Goal: Information Seeking & Learning: Check status

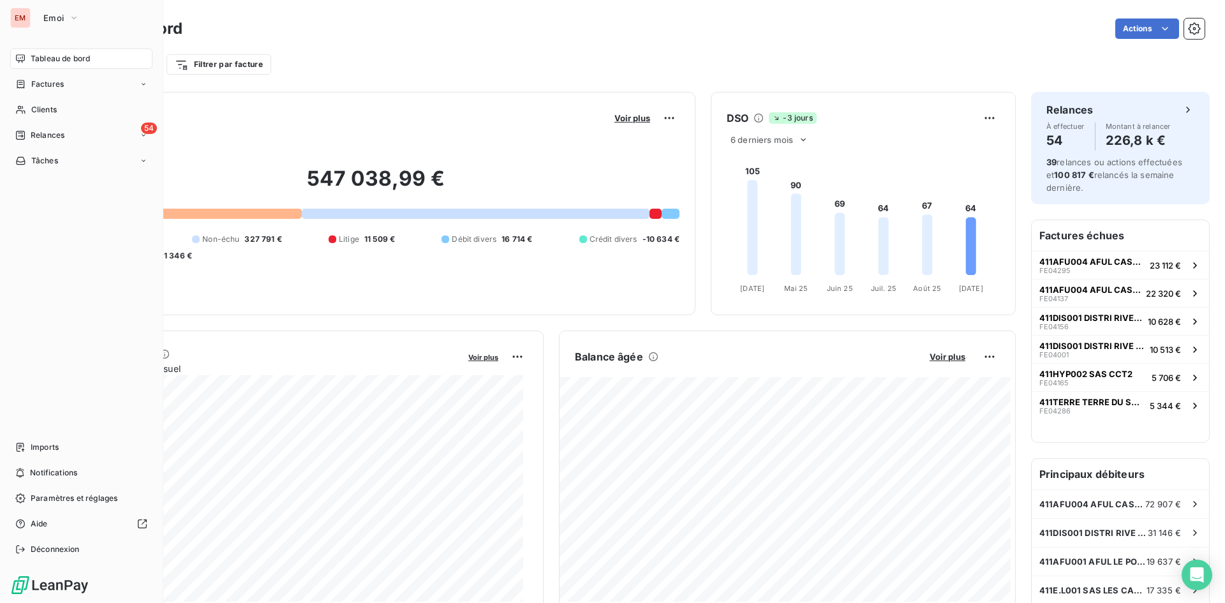
click at [52, 435] on div "Tableau de bord Factures Clients 54 Relances Tâches Imports Notifications Param…" at bounding box center [81, 304] width 142 height 511
click at [56, 454] on div "Imports" at bounding box center [81, 447] width 142 height 20
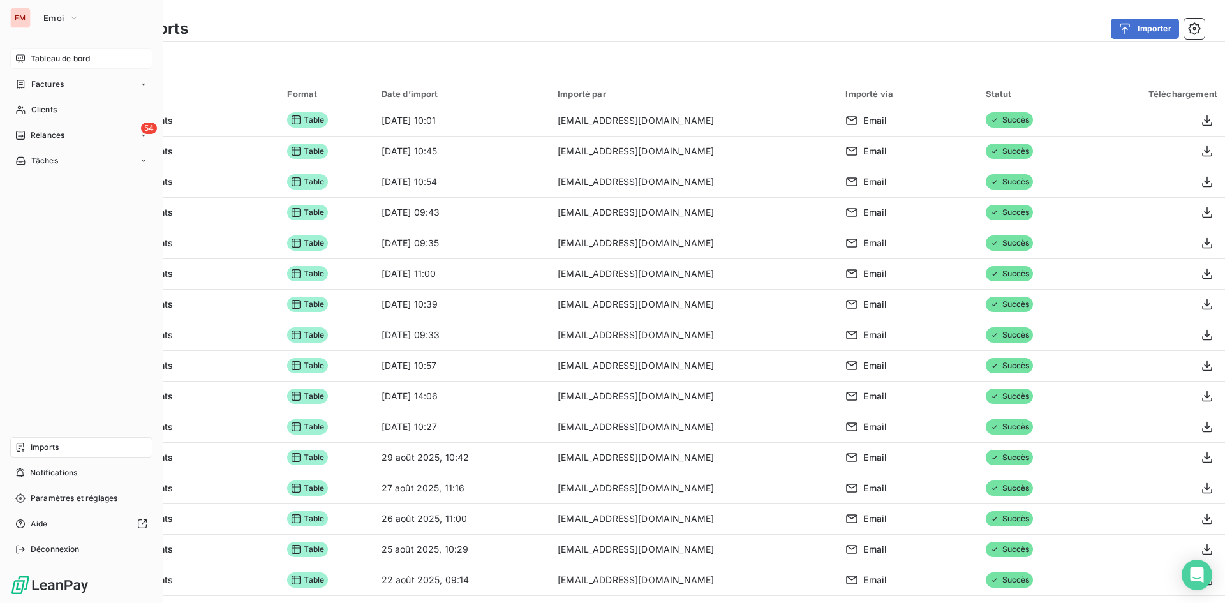
click at [86, 57] on span "Tableau de bord" at bounding box center [60, 58] width 59 height 11
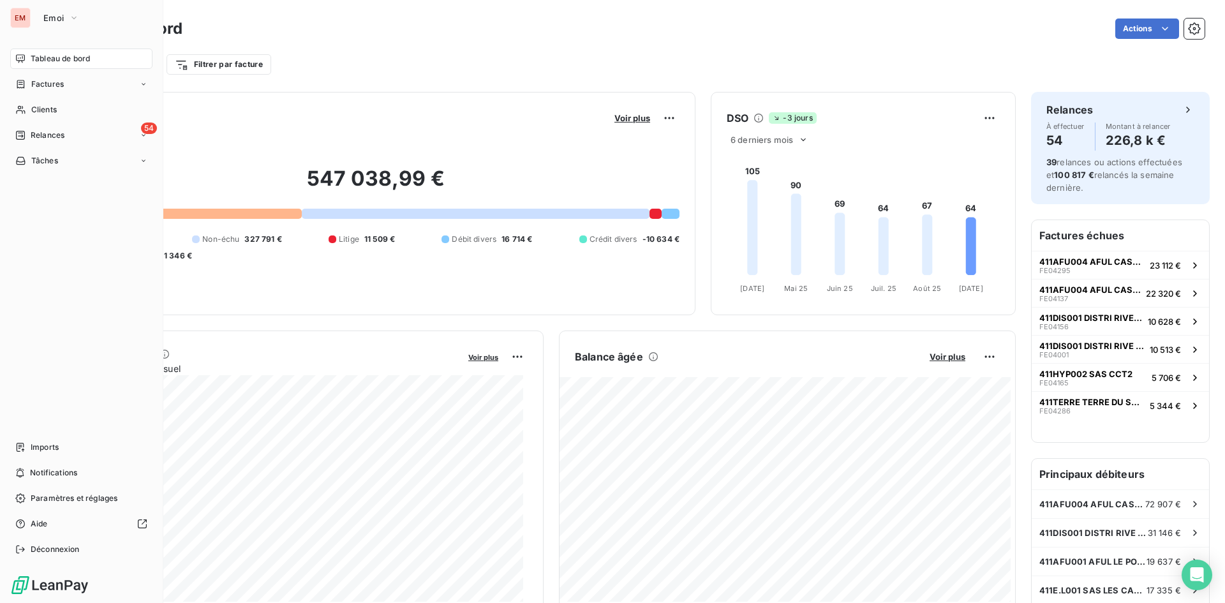
click at [27, 20] on div "EM" at bounding box center [20, 18] width 20 height 20
click at [54, 17] on span "Emoi" at bounding box center [53, 18] width 20 height 10
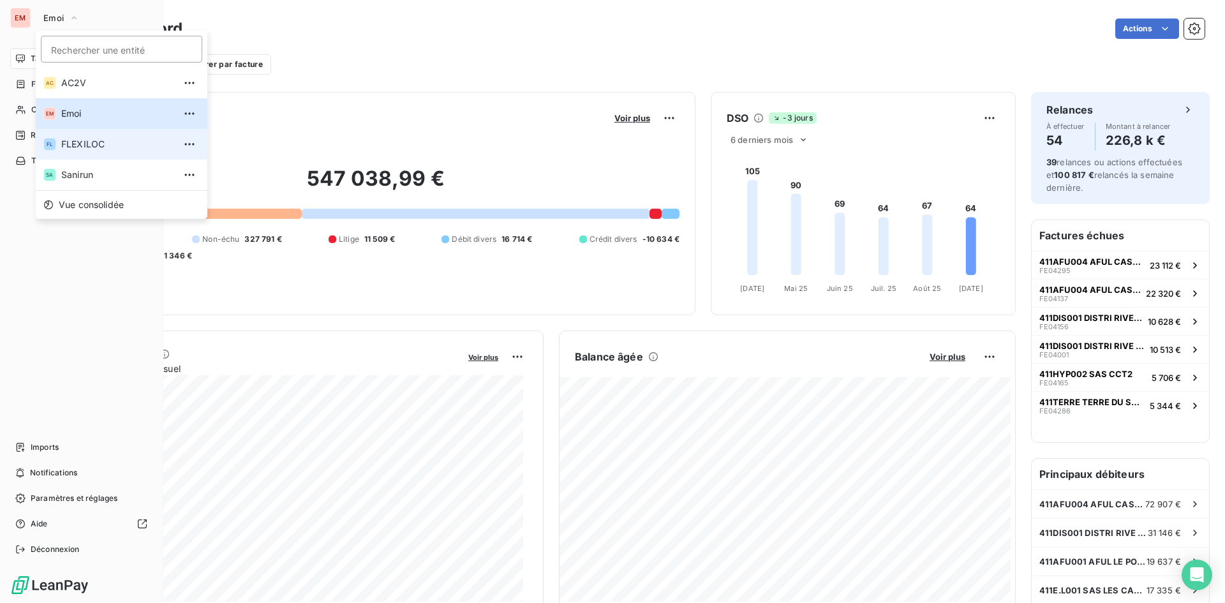
click at [104, 150] on span "FLEXILOC" at bounding box center [117, 144] width 113 height 13
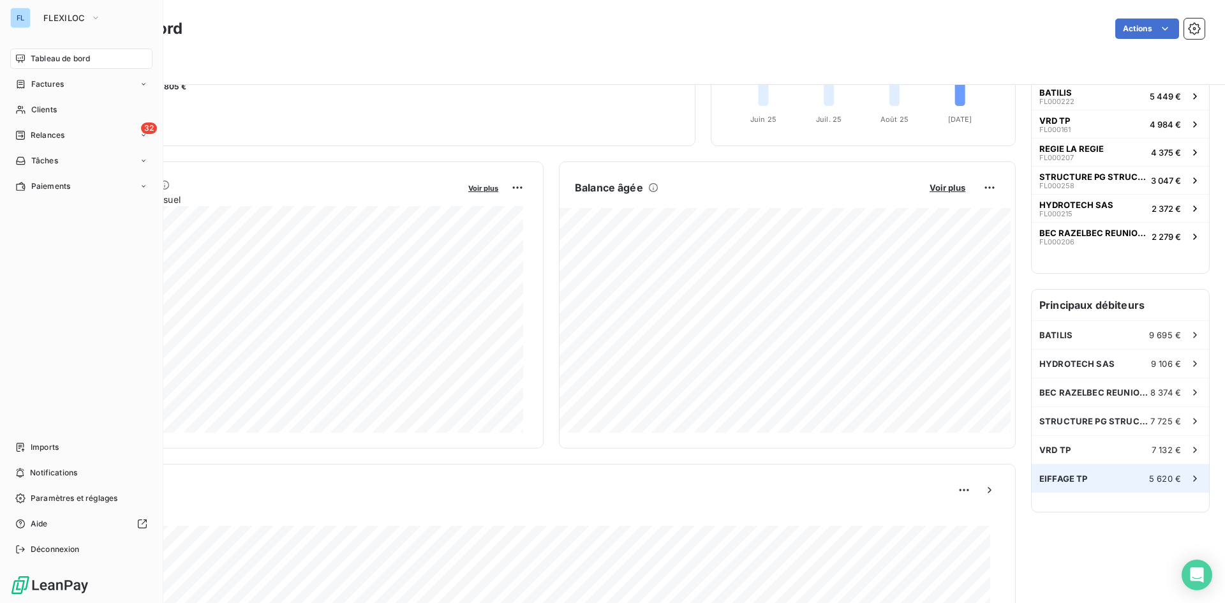
scroll to position [192, 0]
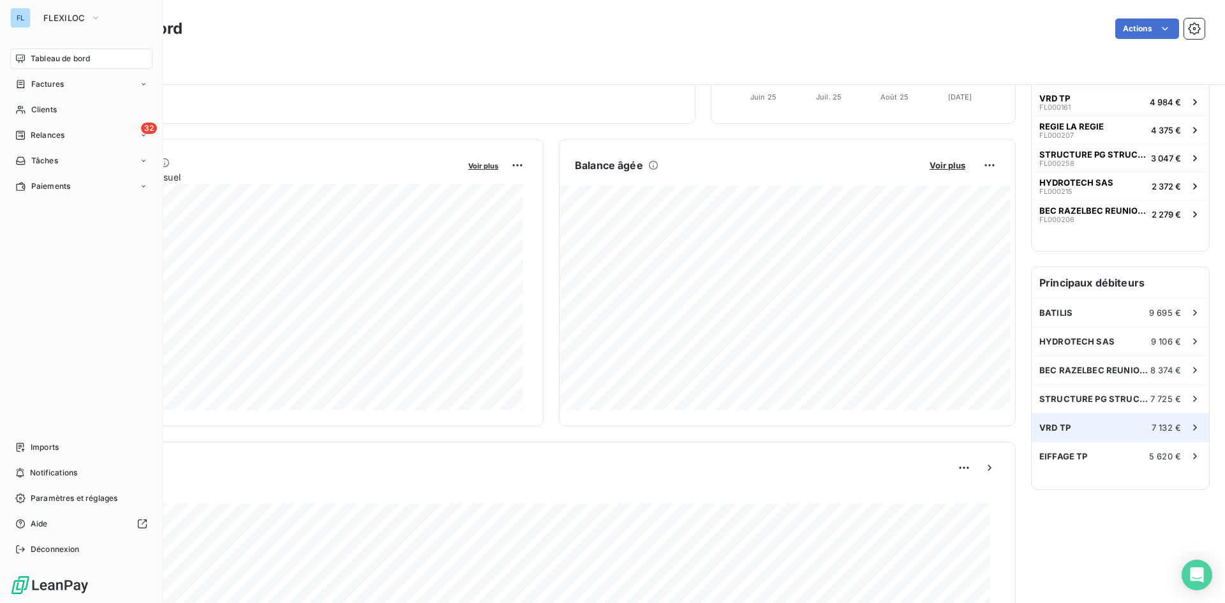
click at [1112, 432] on div "VRD TP 7 132 €" at bounding box center [1120, 428] width 177 height 28
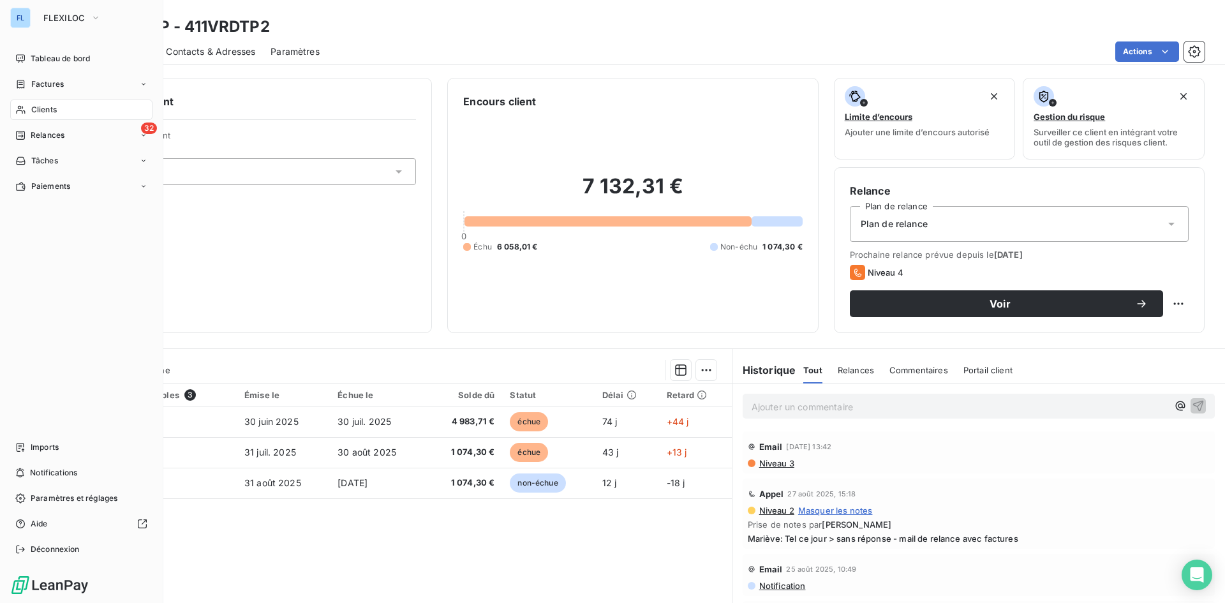
click at [689, 557] on div "Pièces comptables 3 Émise le Échue le Solde dû Statut Délai Retard FL000161 [DA…" at bounding box center [386, 507] width 691 height 246
click at [520, 537] on div "Pièces comptables 3 Émise le Échue le Solde dû Statut Délai Retard FL000161 [DA…" at bounding box center [386, 507] width 691 height 246
click at [396, 22] on div "Clients VRD TP - 411VRDTP2" at bounding box center [633, 26] width 1185 height 23
click at [581, 572] on div "Pièces comptables 3 Émise le Échue le Solde dû Statut Délai Retard FL000161 [DA…" at bounding box center [386, 507] width 691 height 246
click at [247, 54] on span "Contacts & Adresses" at bounding box center [210, 51] width 89 height 13
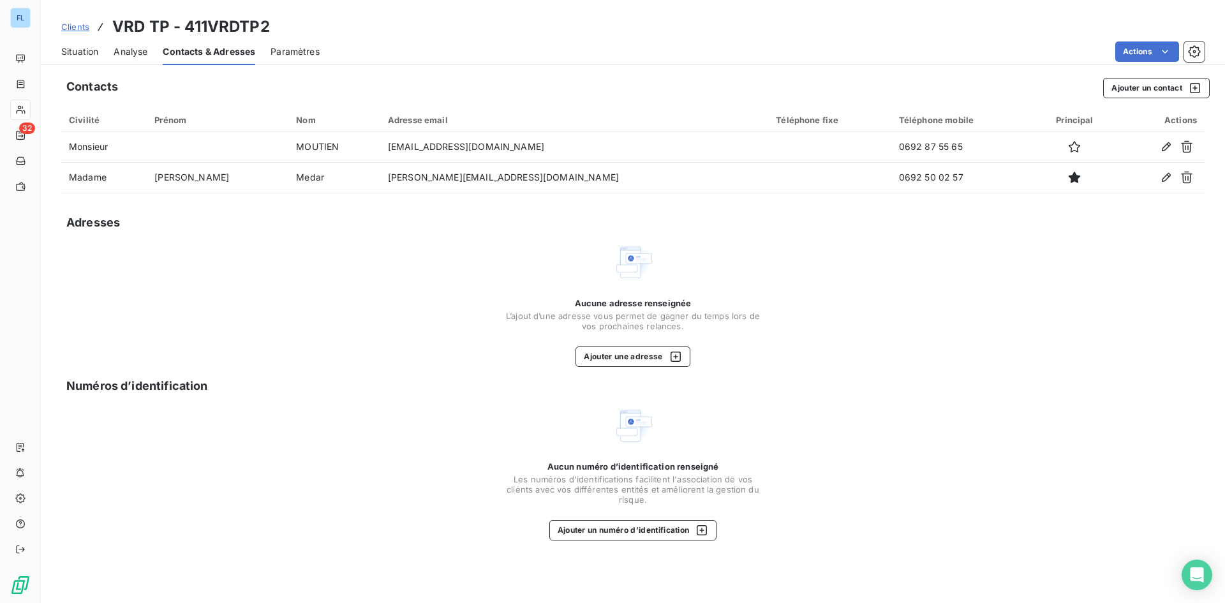
click at [117, 46] on span "Analyse" at bounding box center [131, 51] width 34 height 13
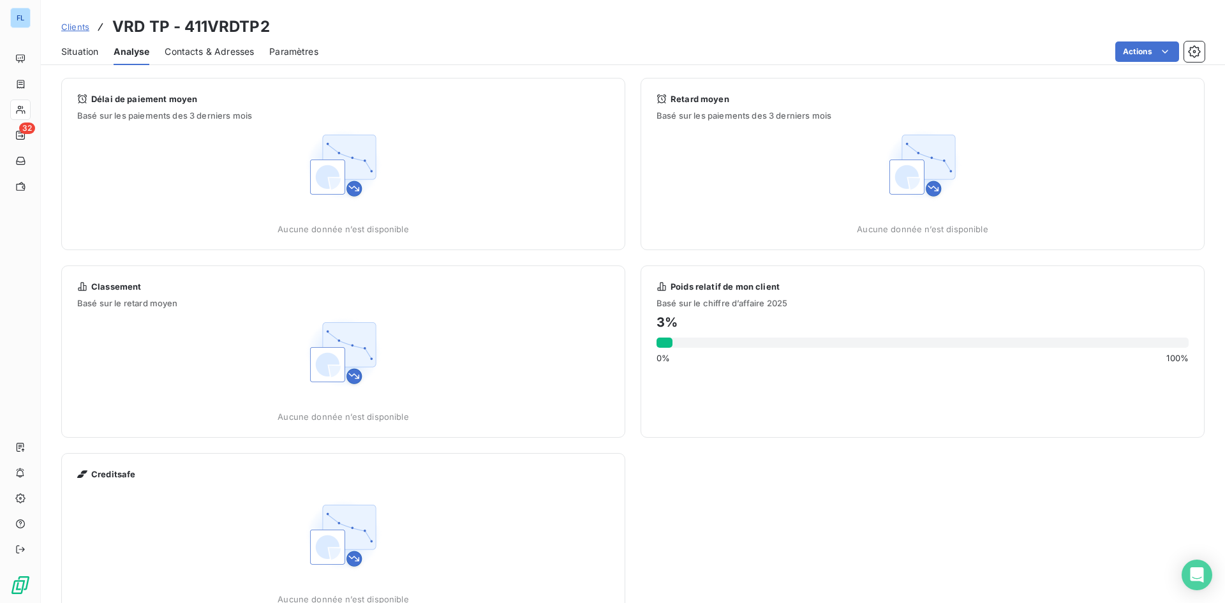
click at [92, 54] on span "Situation" at bounding box center [79, 51] width 37 height 13
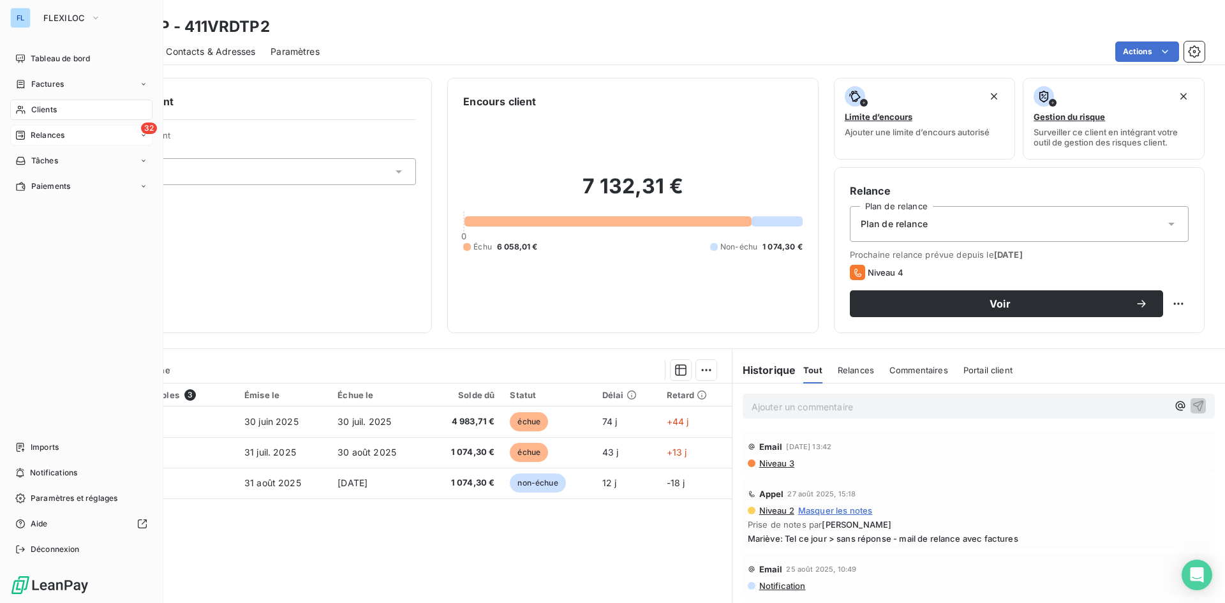
click at [55, 136] on span "Relances" at bounding box center [48, 135] width 34 height 11
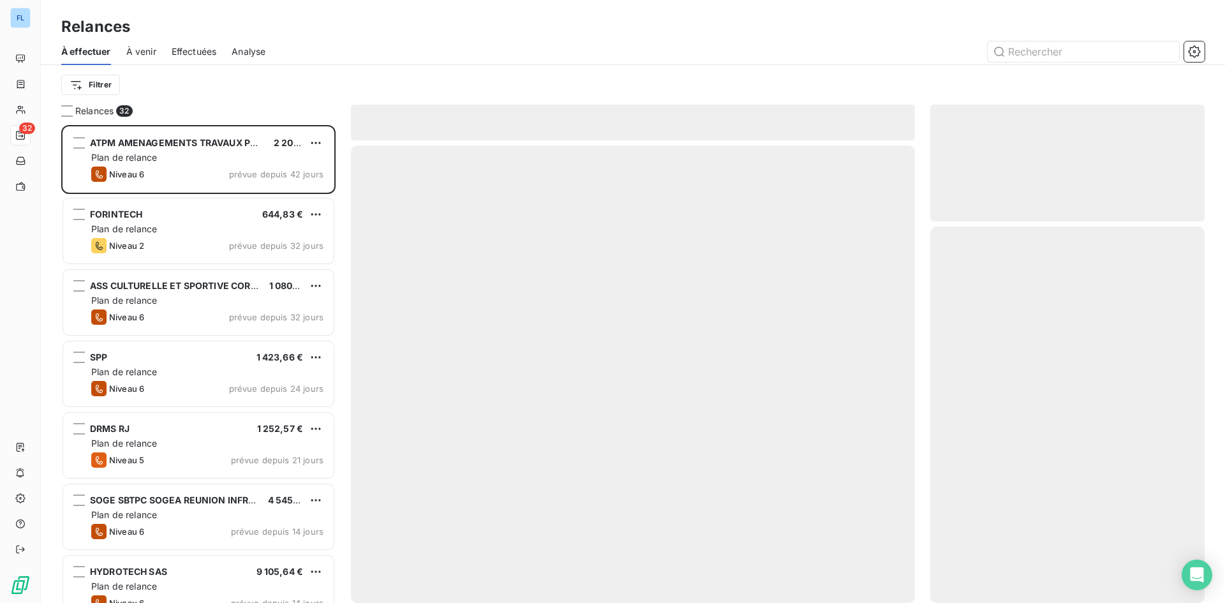
scroll to position [468, 265]
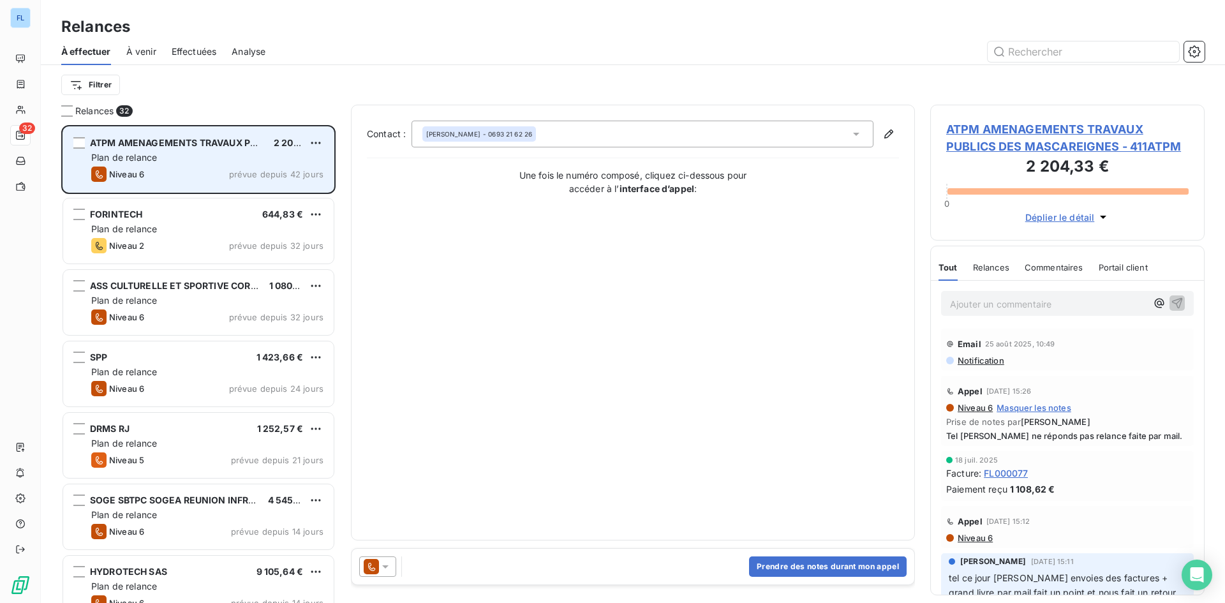
click at [186, 141] on span "ATPM AMENAGEMENTS TRAVAUX PUBLICS DES MASCAREIGNES" at bounding box center [234, 142] width 289 height 11
click at [225, 174] on div "Niveau 6 prévue depuis 42 jours" at bounding box center [207, 174] width 232 height 15
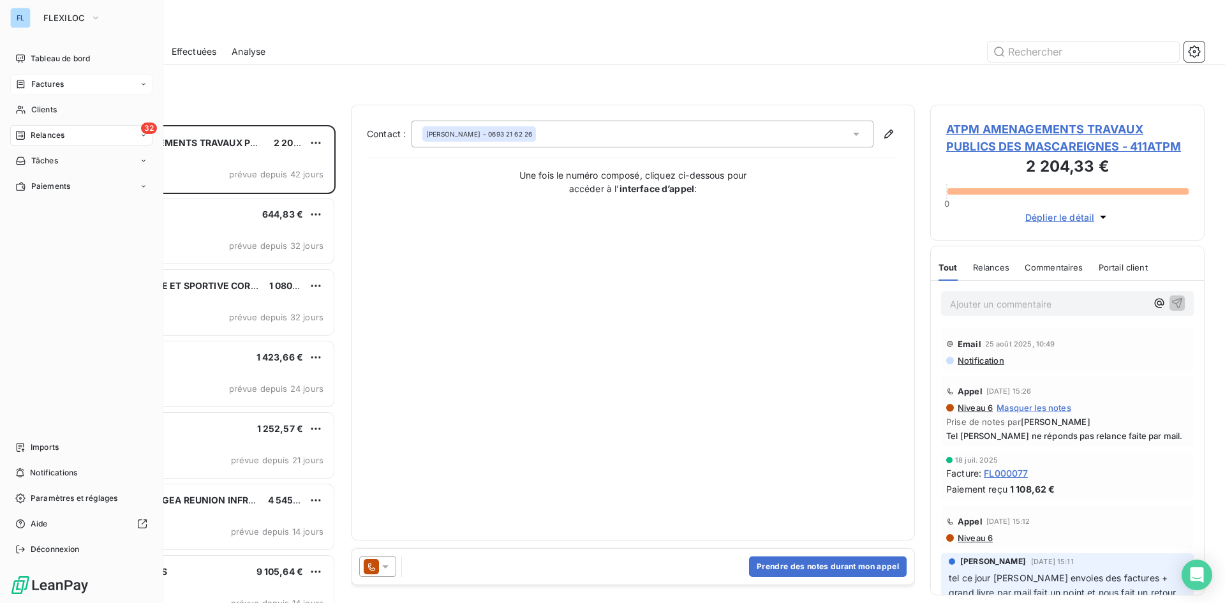
click at [69, 82] on div "Factures" at bounding box center [81, 84] width 142 height 20
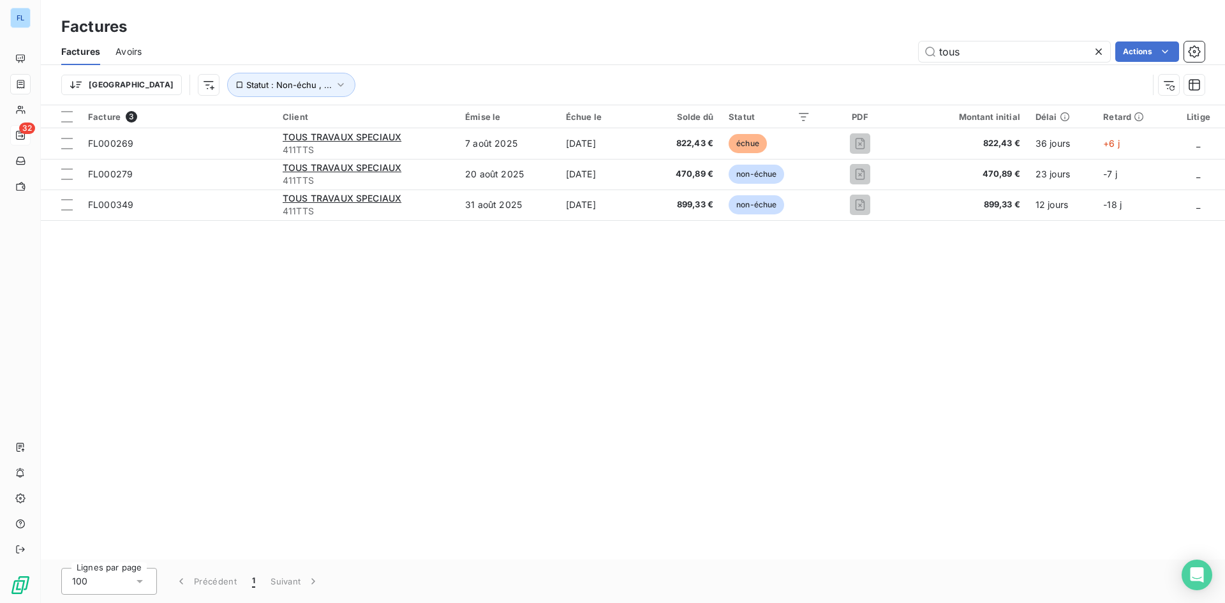
click at [661, 31] on div "Factures Factures Avoirs tous Actions Trier Statut : Non-échu , ..." at bounding box center [633, 52] width 1185 height 105
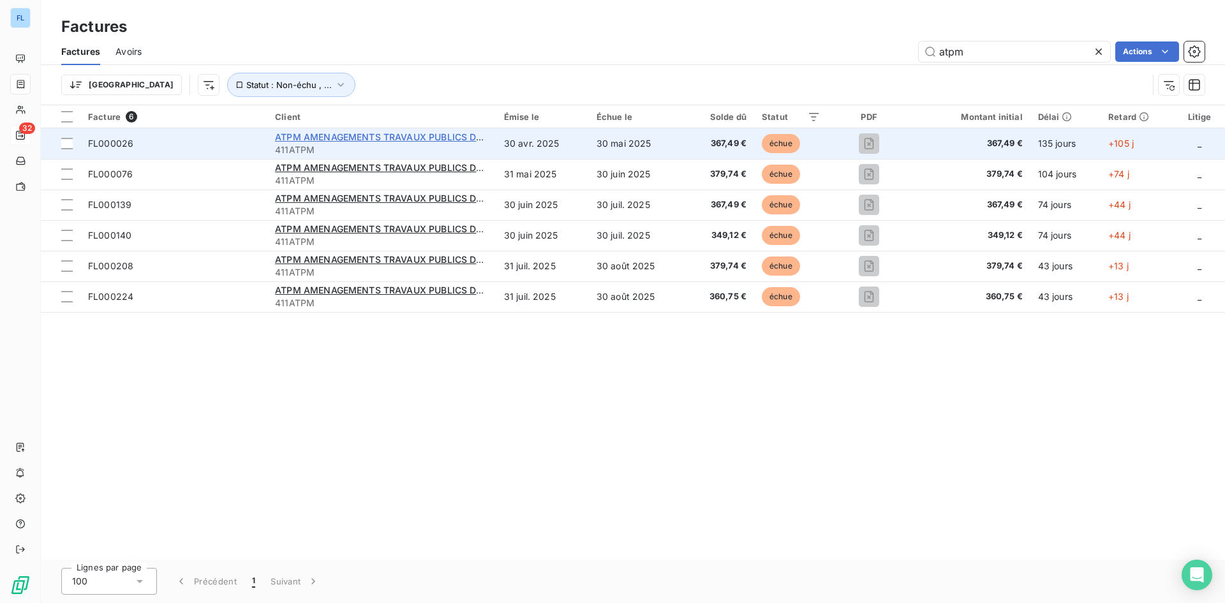
type input "atpm"
click at [392, 137] on span "ATPM AMENAGEMENTS TRAVAUX PUBLICS DES MASCAREIGNES" at bounding box center [418, 136] width 287 height 11
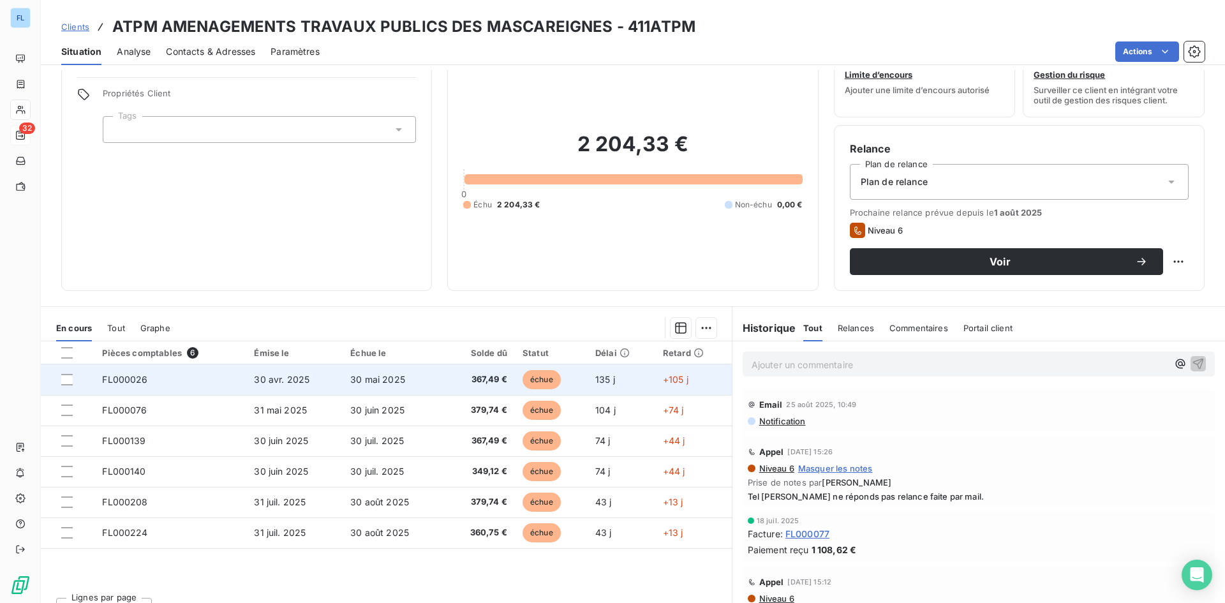
scroll to position [64, 0]
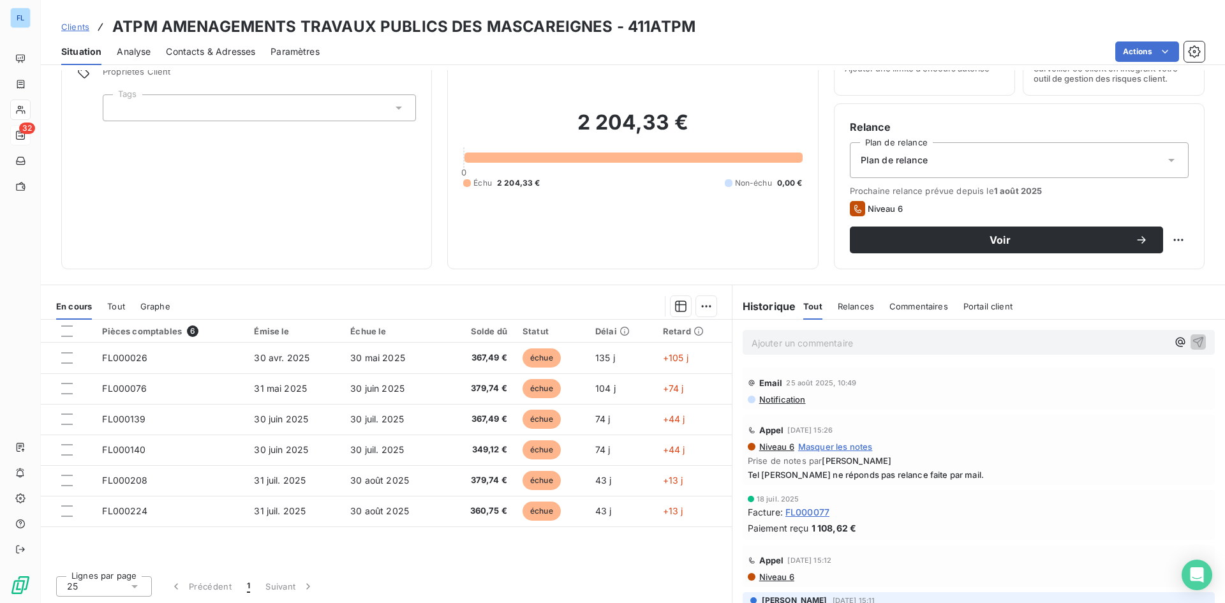
click at [124, 61] on div "Analyse" at bounding box center [134, 51] width 34 height 27
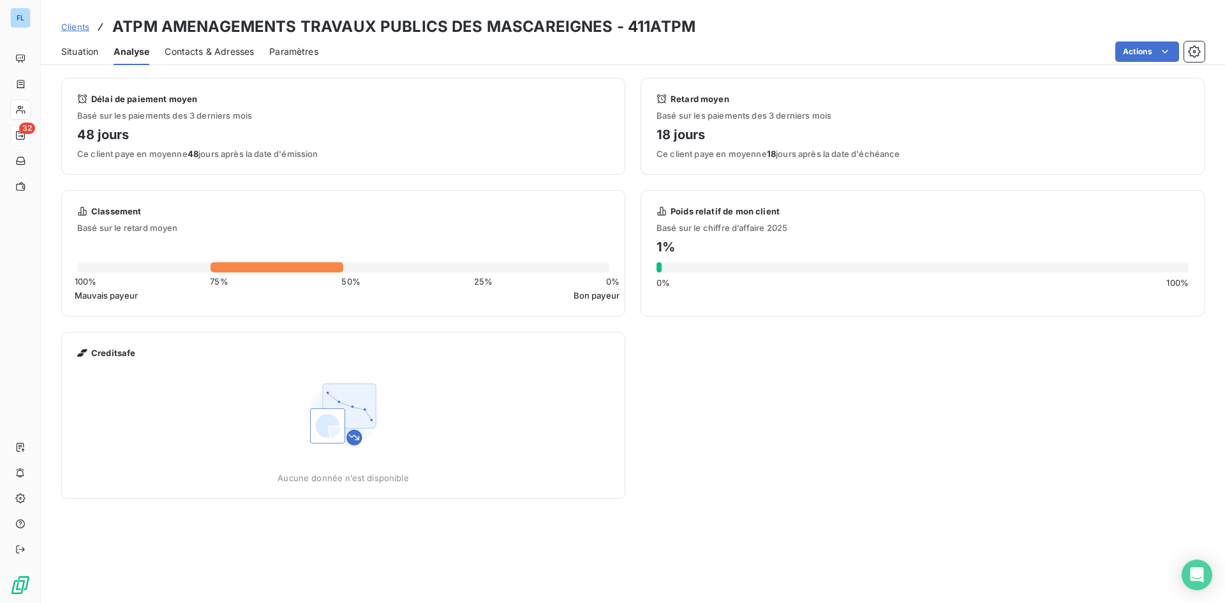
click at [218, 54] on span "Contacts & Adresses" at bounding box center [209, 51] width 89 height 13
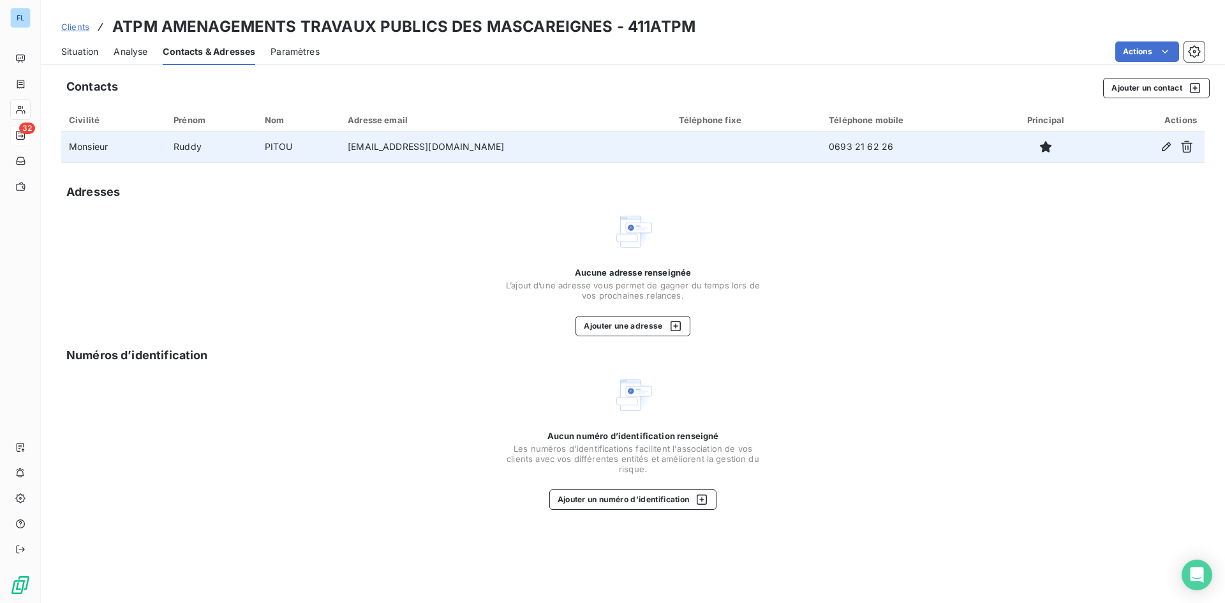
drag, startPoint x: 468, startPoint y: 220, endPoint x: 878, endPoint y: 151, distance: 414.7
click at [477, 216] on div "Aucune adresse renseignée L’ajout d’une adresse vous permet de gagner du temps …" at bounding box center [633, 273] width 1144 height 125
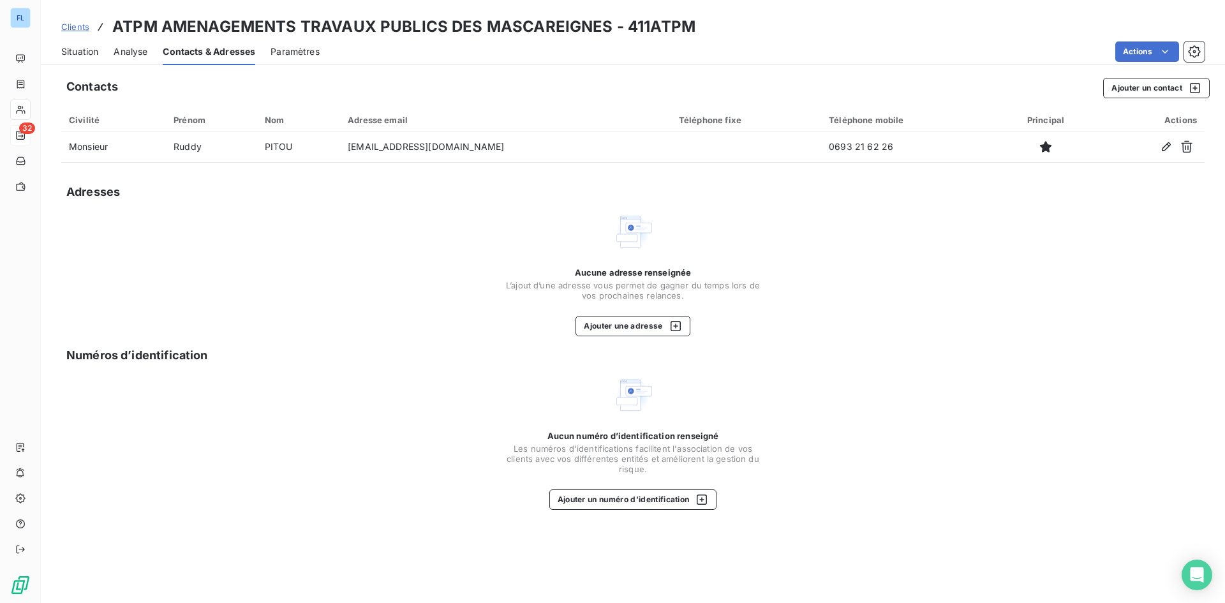
click at [1008, 343] on div "Contacts Ajouter un contact Civilité Prénom Nom Adresse email Téléphone fixe Té…" at bounding box center [633, 336] width 1185 height 533
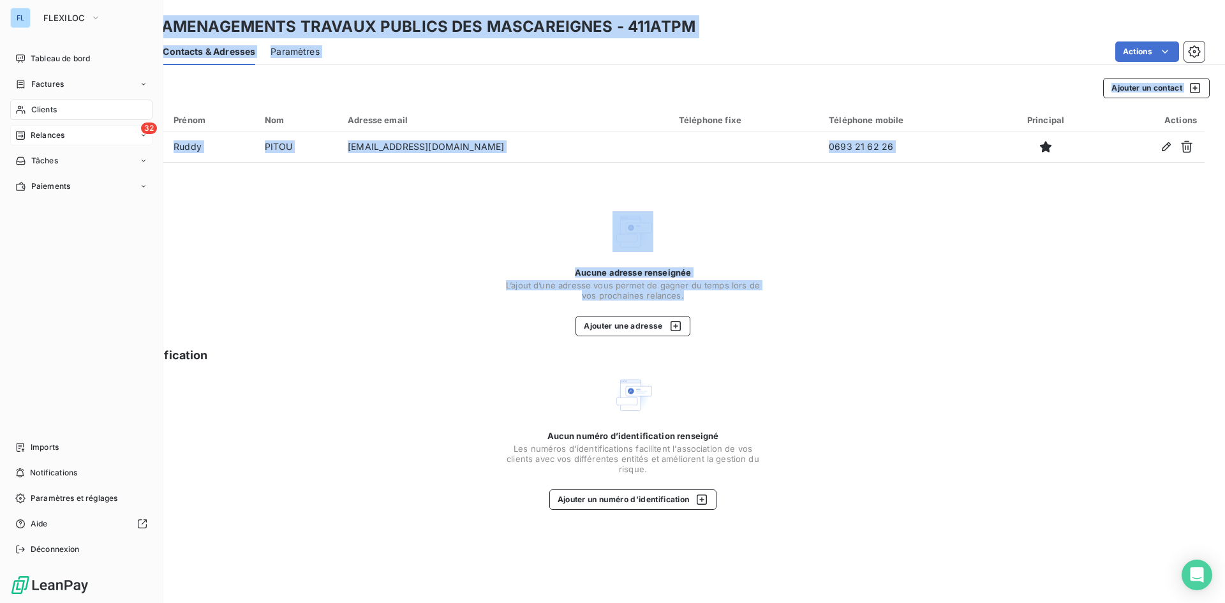
drag, startPoint x: 851, startPoint y: 290, endPoint x: 26, endPoint y: 17, distance: 869.2
click at [26, 17] on div "FL FLEXILOC Tableau de bord Factures Clients 32 Relances Tâches Paiements Impor…" at bounding box center [612, 301] width 1225 height 603
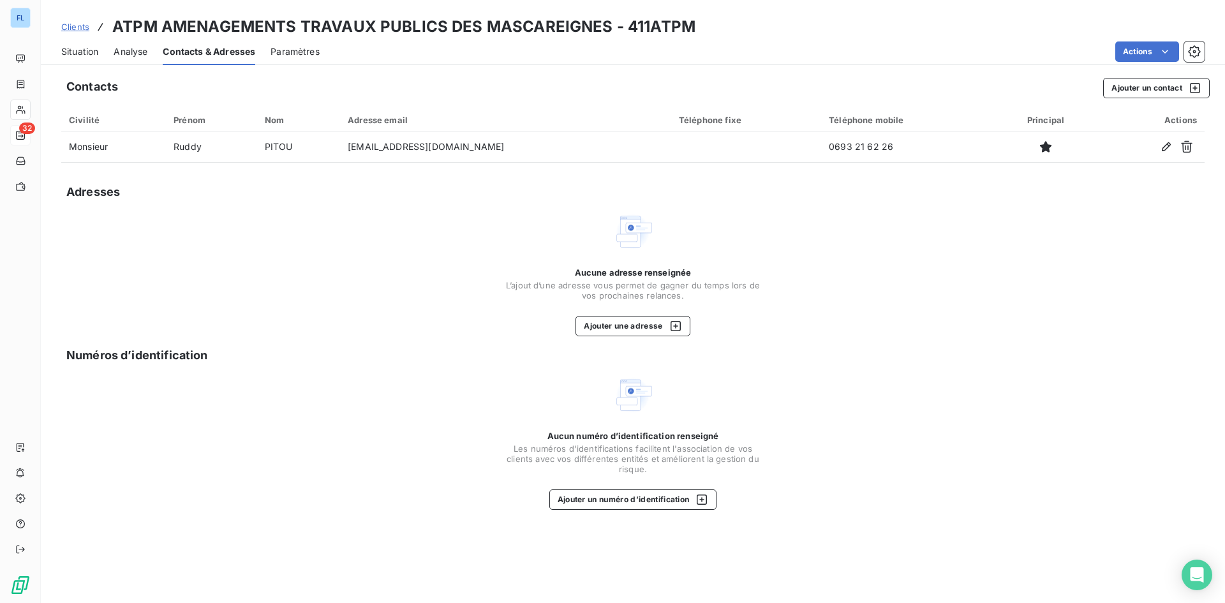
drag, startPoint x: 966, startPoint y: 375, endPoint x: 971, endPoint y: 428, distance: 52.6
click at [966, 373] on div "Contacts Ajouter un contact Civilité Prénom Nom Adresse email Téléphone fixe Té…" at bounding box center [633, 336] width 1185 height 533
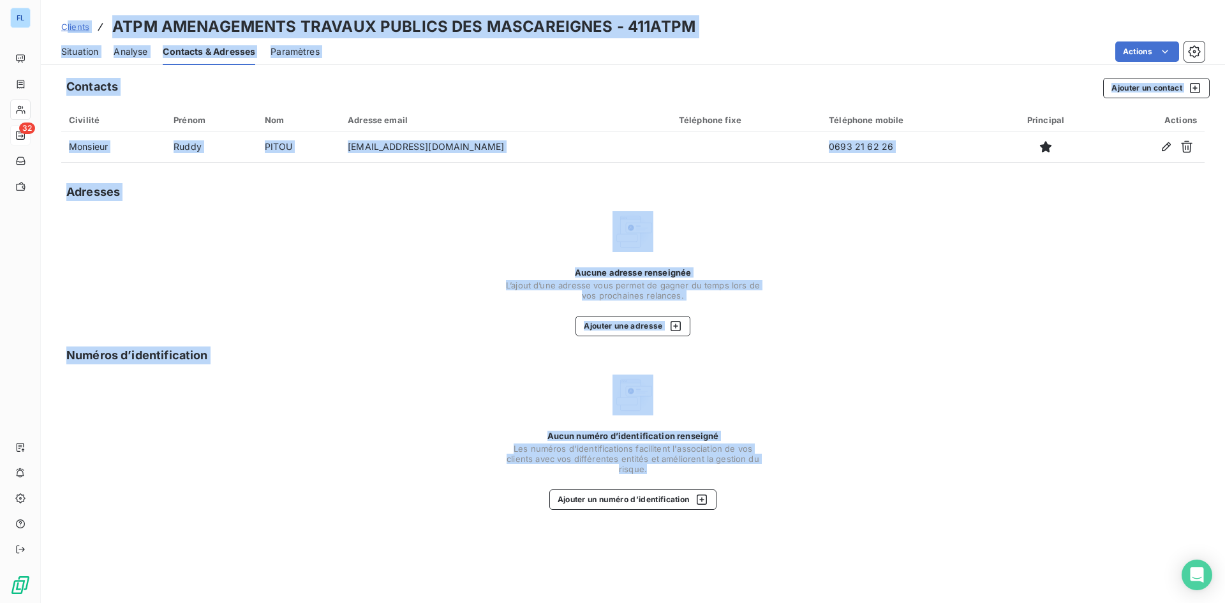
drag, startPoint x: 918, startPoint y: 547, endPoint x: 64, endPoint y: -56, distance: 1045.1
click at [64, 0] on html "FL 32 Clients ATPM AMENAGEMENTS TRAVAUX PUBLICS DES MASCAREIGNES - 411ATPM Situ…" at bounding box center [612, 301] width 1225 height 603
click at [858, 490] on div "Aucun numéro d’identification renseigné Les numéros d'identifications faciliten…" at bounding box center [633, 442] width 1144 height 135
click at [799, 522] on div "Contacts Ajouter un contact Civilité Prénom Nom Adresse email Téléphone fixe Té…" at bounding box center [633, 336] width 1185 height 533
drag, startPoint x: 789, startPoint y: 535, endPoint x: 789, endPoint y: 528, distance: 7.0
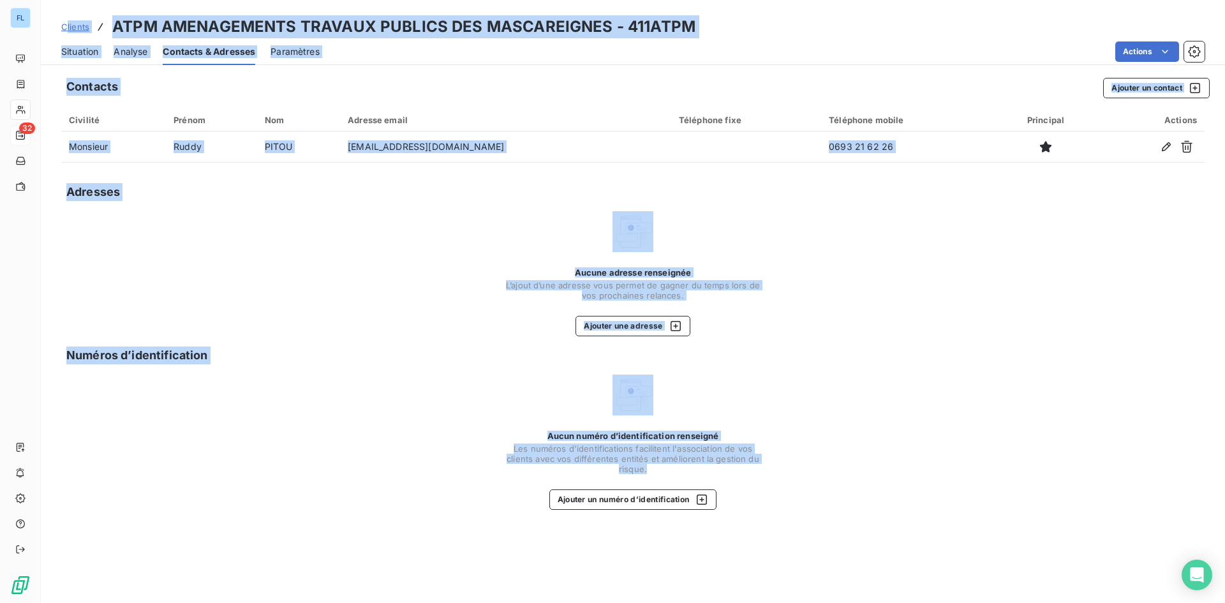
click at [789, 534] on div "Contacts Ajouter un contact Civilité Prénom Nom Adresse email Téléphone fixe Té…" at bounding box center [633, 336] width 1185 height 533
click at [823, 487] on div "Aucun numéro d’identification renseigné Les numéros d'identifications faciliten…" at bounding box center [633, 442] width 1144 height 135
drag, startPoint x: 788, startPoint y: 509, endPoint x: 4, endPoint y: -13, distance: 941.1
click at [4, 0] on html "FL 32 Clients ATPM AMENAGEMENTS TRAVAUX PUBLICS DES MASCAREIGNES - 411ATPM Situ…" at bounding box center [612, 301] width 1225 height 603
click at [808, 368] on div "Contacts Ajouter un contact Civilité Prénom Nom Adresse email Téléphone fixe Té…" at bounding box center [633, 336] width 1185 height 533
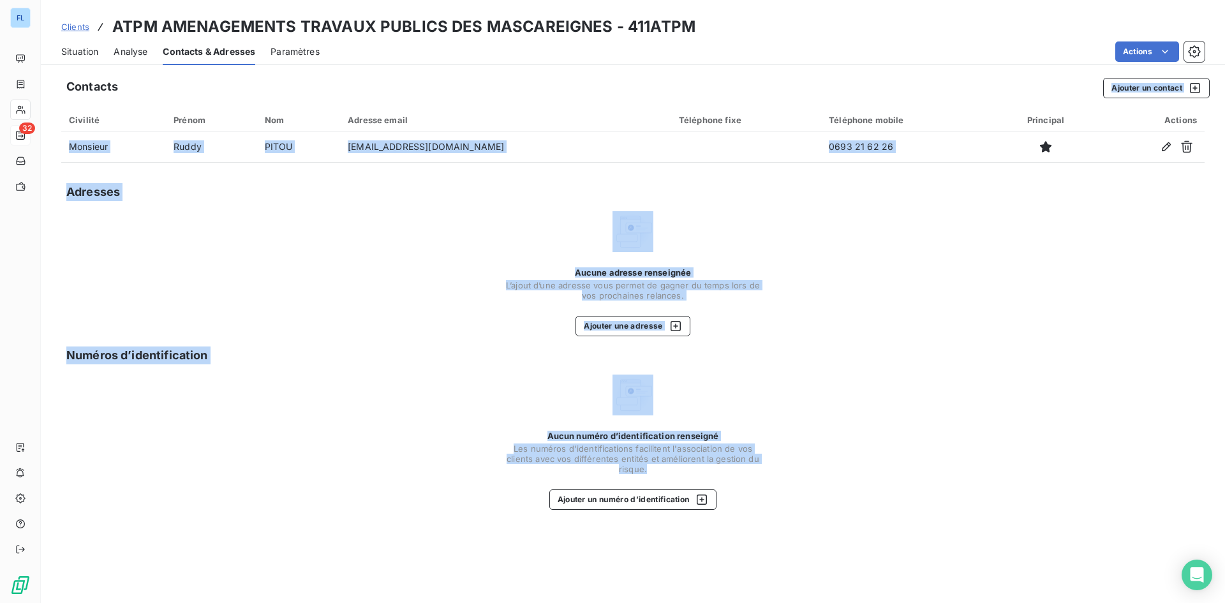
drag, startPoint x: 859, startPoint y: 509, endPoint x: 177, endPoint y: 102, distance: 794.5
click at [177, 102] on div "Contacts Ajouter un contact Civilité Prénom Nom Adresse email Téléphone fixe Té…" at bounding box center [633, 336] width 1185 height 533
click at [838, 399] on div "Aucun numéro d’identification renseigné Les numéros d'identifications faciliten…" at bounding box center [633, 442] width 1144 height 135
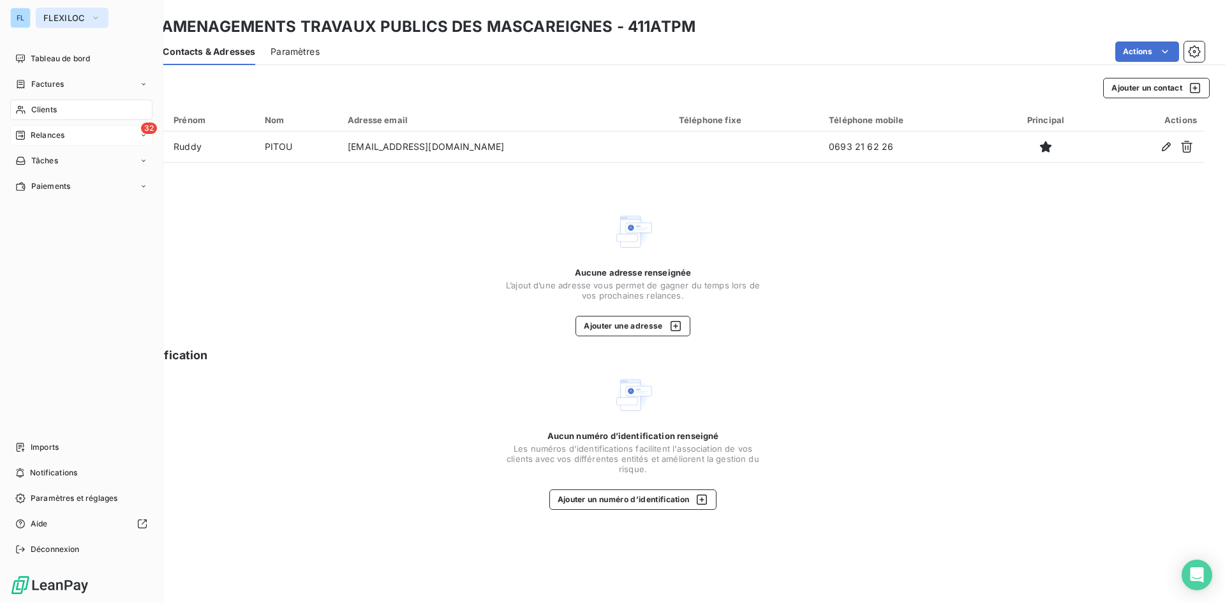
click at [42, 19] on button "FLEXILOC" at bounding box center [72, 18] width 73 height 20
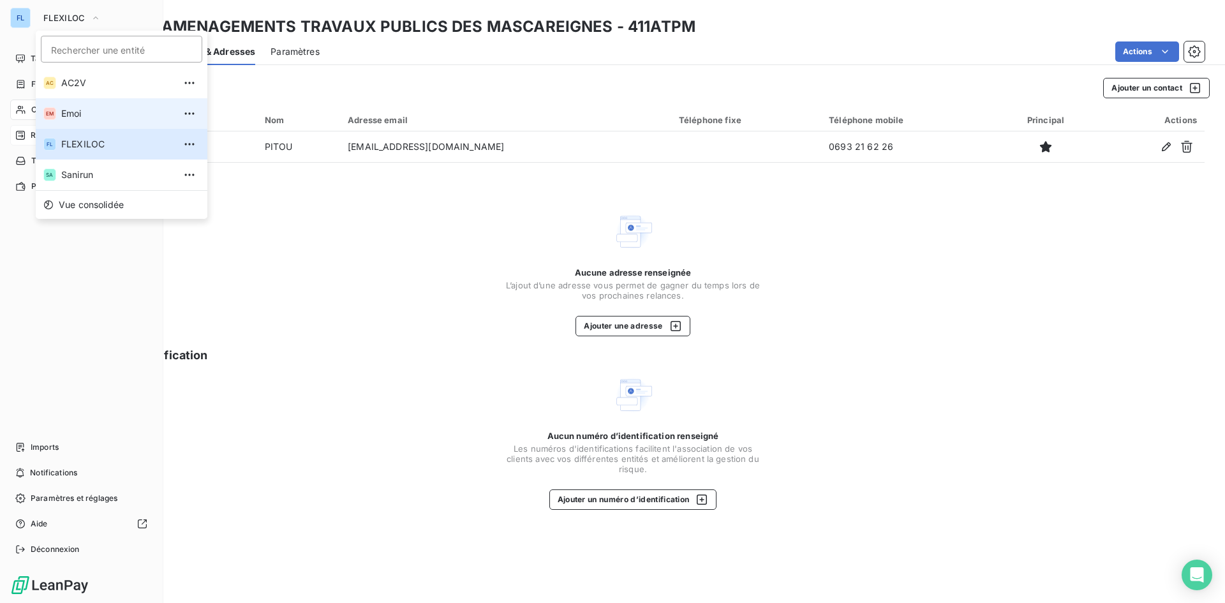
click at [87, 117] on span "Emoi" at bounding box center [117, 113] width 113 height 13
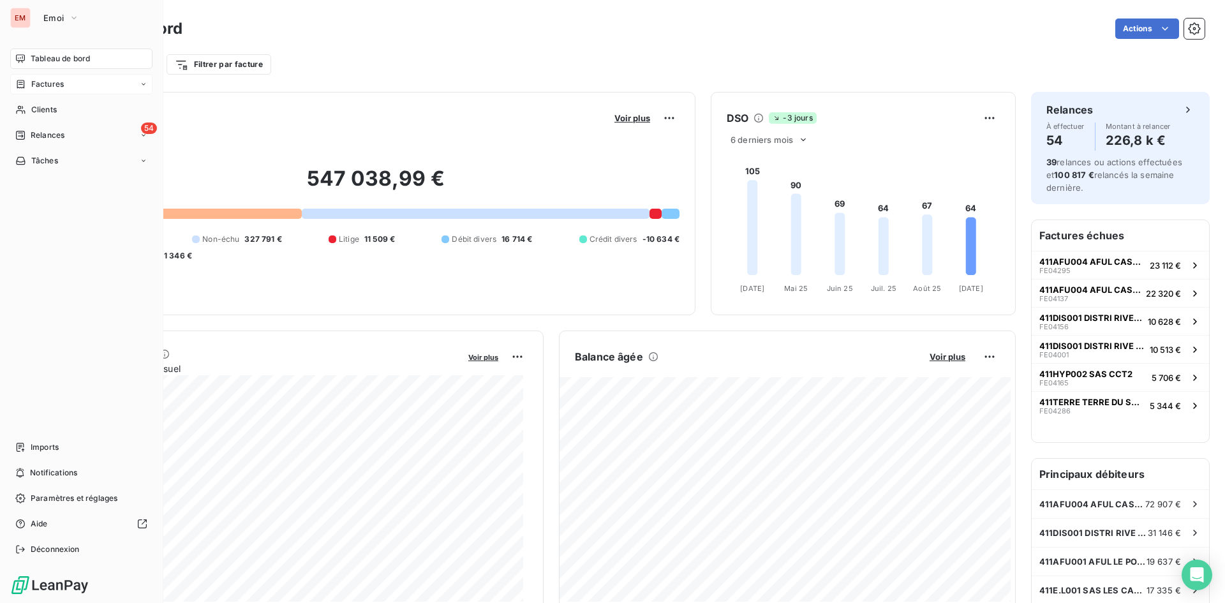
click at [64, 83] on div "Factures" at bounding box center [81, 84] width 142 height 20
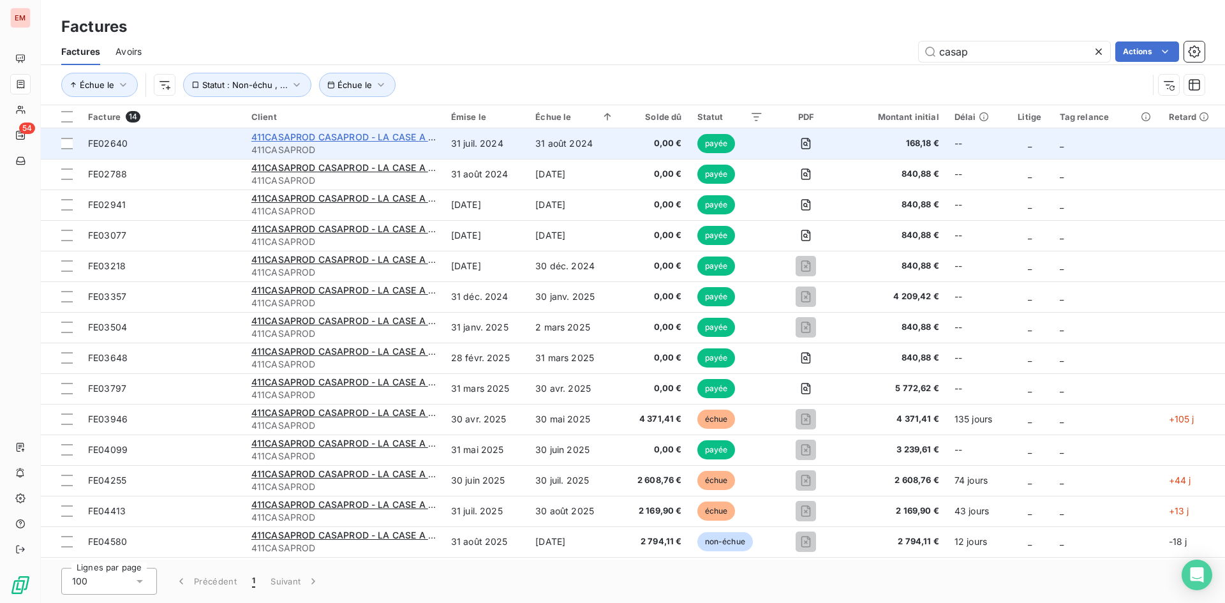
click at [381, 134] on span "411CASAPROD CASAPROD - LA CASE A PAINS" at bounding box center [353, 136] width 204 height 11
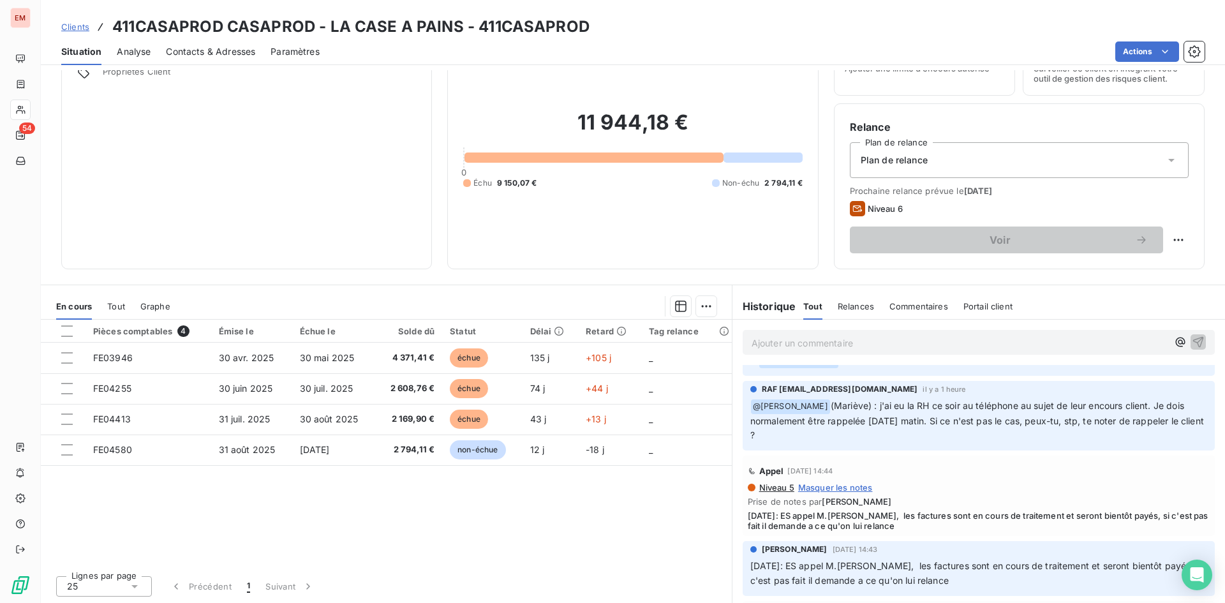
scroll to position [128, 0]
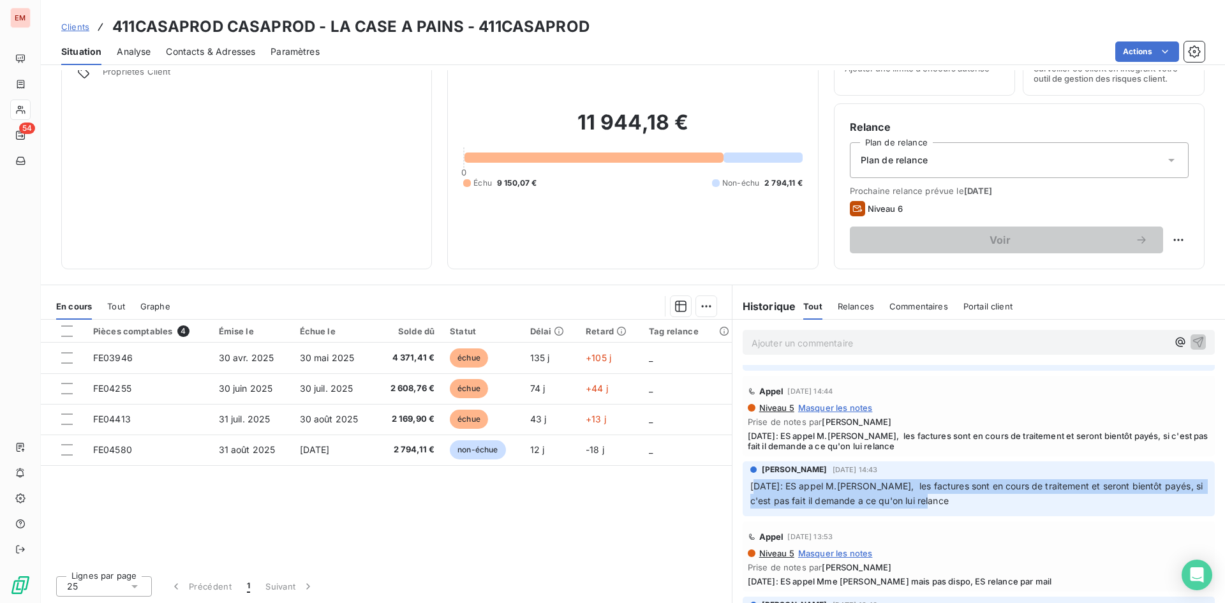
drag, startPoint x: 943, startPoint y: 501, endPoint x: 747, endPoint y: 489, distance: 196.9
click at [751, 489] on p "[DATE]: ES appel M.[PERSON_NAME], les factures sont en cours de traitement et s…" at bounding box center [979, 493] width 457 height 29
click at [813, 497] on span "[DATE]: ES appel M.[PERSON_NAME], les factures sont en cours de traitement et s…" at bounding box center [979, 494] width 456 height 26
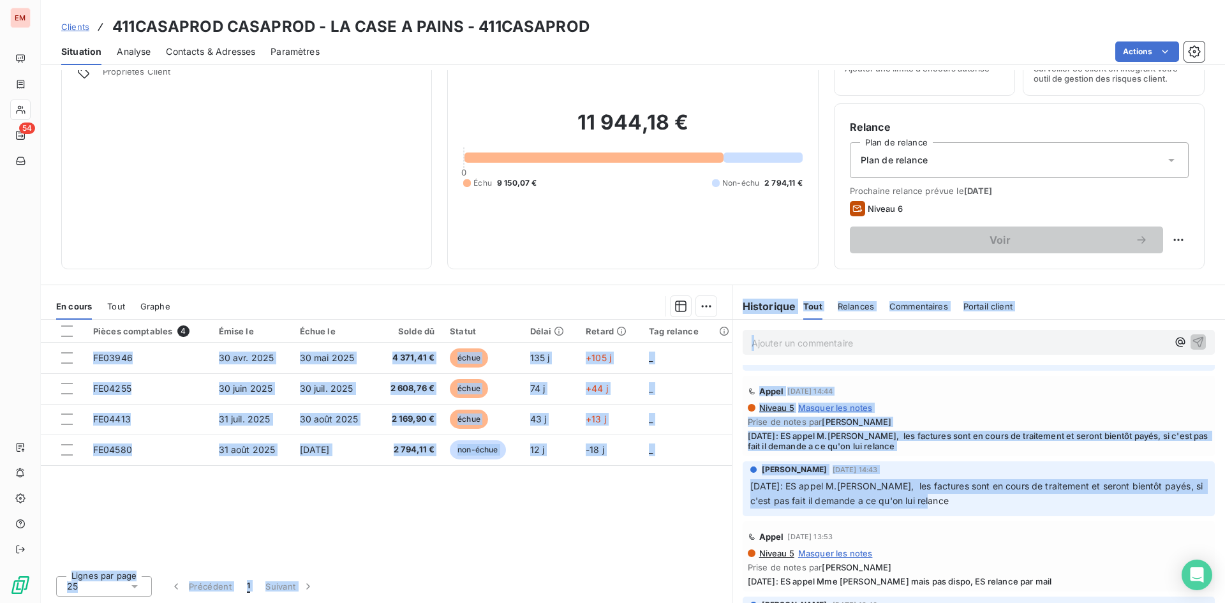
drag, startPoint x: 951, startPoint y: 497, endPoint x: 725, endPoint y: 489, distance: 226.1
click at [725, 489] on div "En cours Tout Graphe Pièces comptables 4 Émise le Échue le Solde dû Statut Déla…" at bounding box center [633, 444] width 1185 height 319
click at [825, 499] on span "[DATE]: ES appel M.[PERSON_NAME], les factures sont en cours de traitement et s…" at bounding box center [979, 494] width 456 height 26
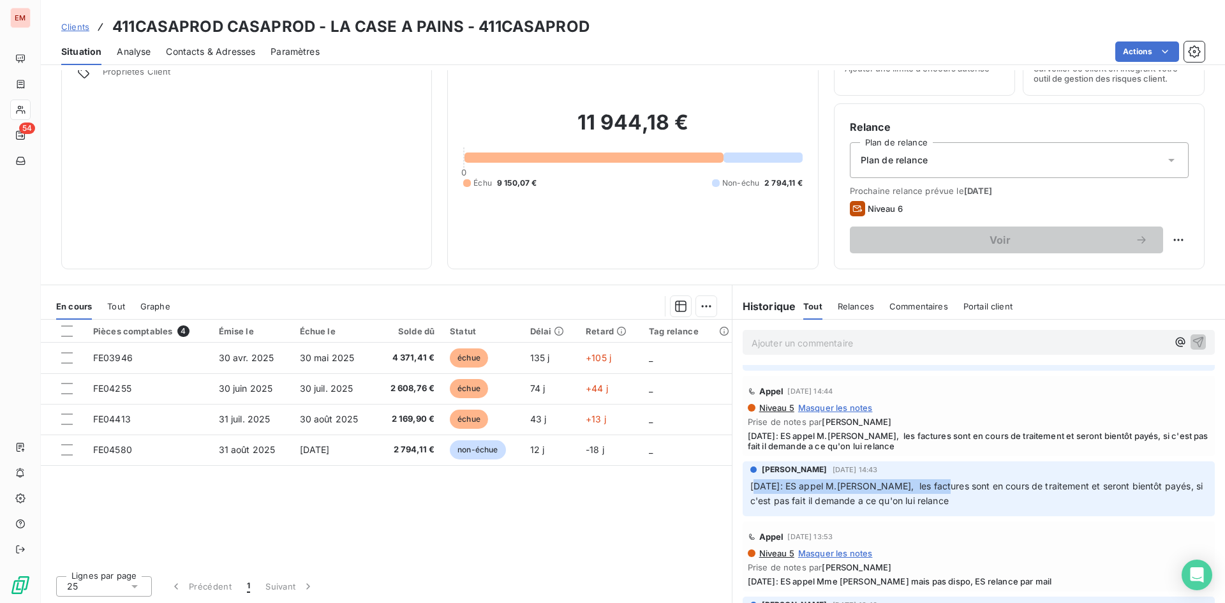
drag, startPoint x: 747, startPoint y: 481, endPoint x: 938, endPoint y: 488, distance: 191.6
click at [938, 488] on span "[DATE]: ES appel M.[PERSON_NAME], les factures sont en cours de traitement et s…" at bounding box center [979, 494] width 456 height 26
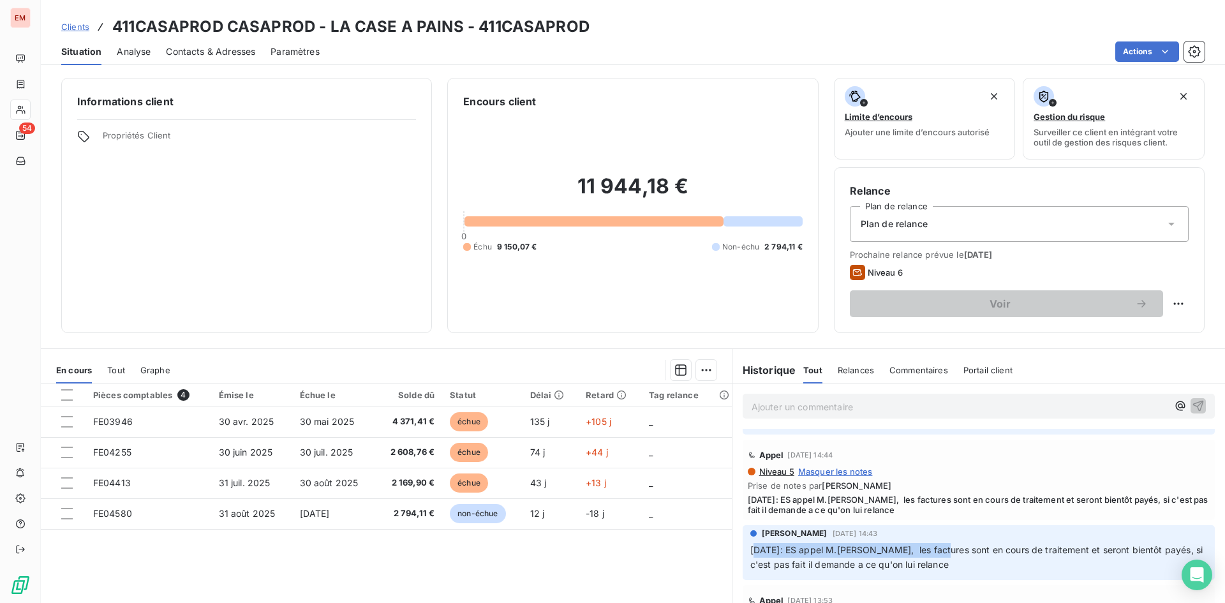
click at [213, 44] on div "Contacts & Adresses" at bounding box center [210, 51] width 89 height 27
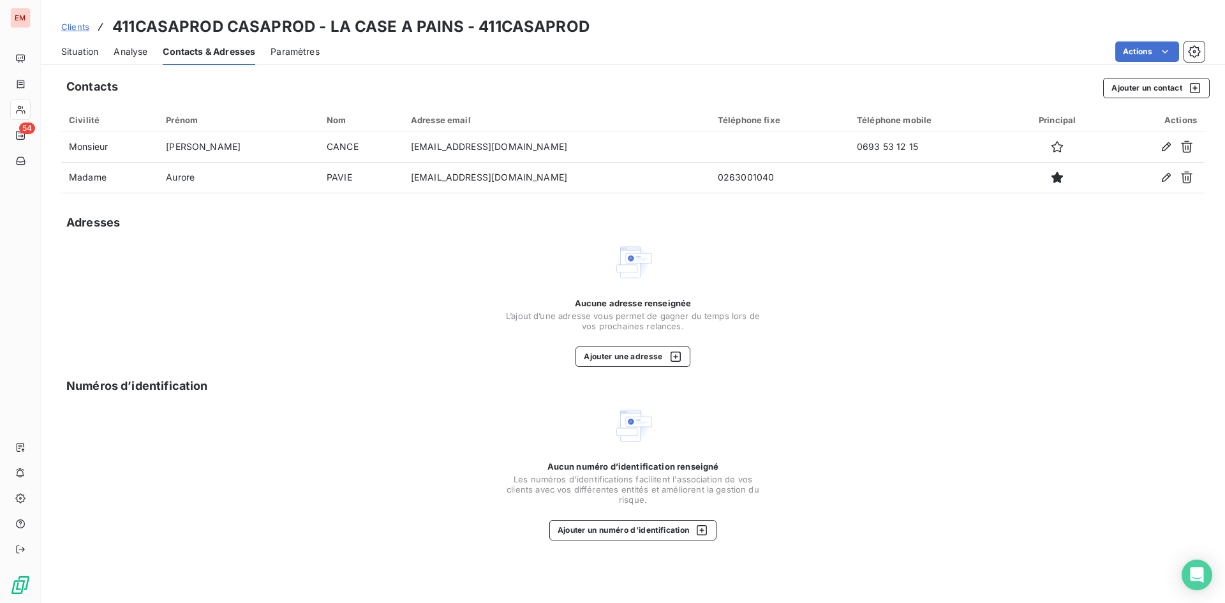
drag, startPoint x: 83, startPoint y: 58, endPoint x: 41, endPoint y: 54, distance: 42.4
click at [41, 55] on div "Situation Analyse Contacts & Adresses Paramètres Actions" at bounding box center [633, 51] width 1185 height 27
click at [81, 44] on div "Situation" at bounding box center [79, 51] width 37 height 27
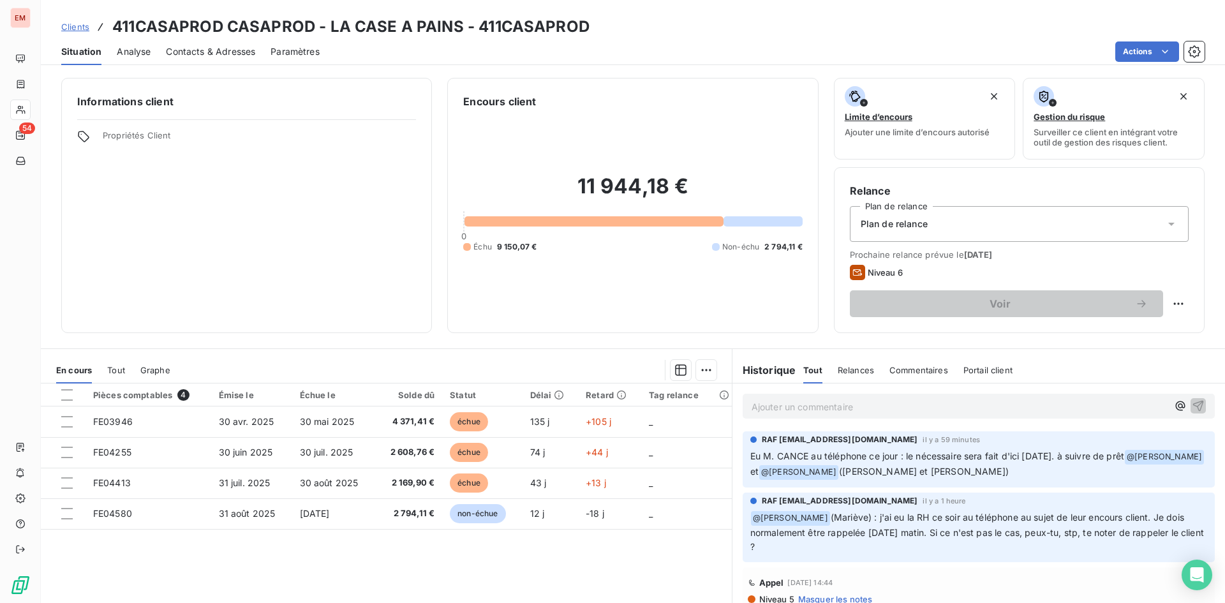
click at [234, 56] on span "Contacts & Adresses" at bounding box center [210, 51] width 89 height 13
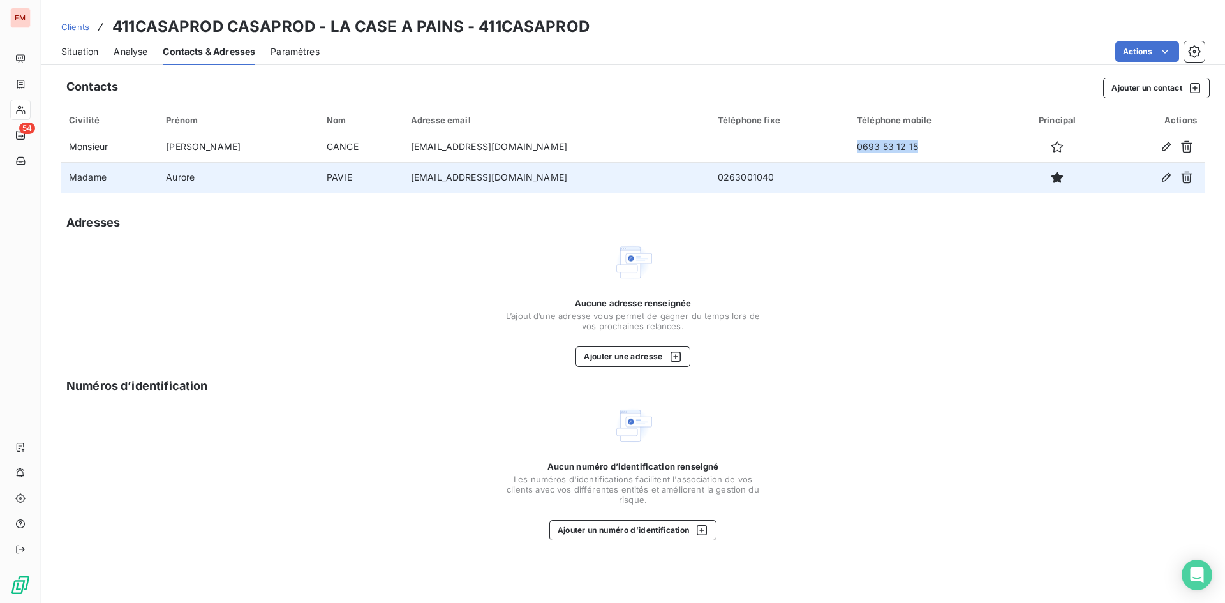
drag, startPoint x: 821, startPoint y: 146, endPoint x: 897, endPoint y: 187, distance: 86.2
click at [897, 156] on td "0693 53 12 15" at bounding box center [929, 146] width 161 height 31
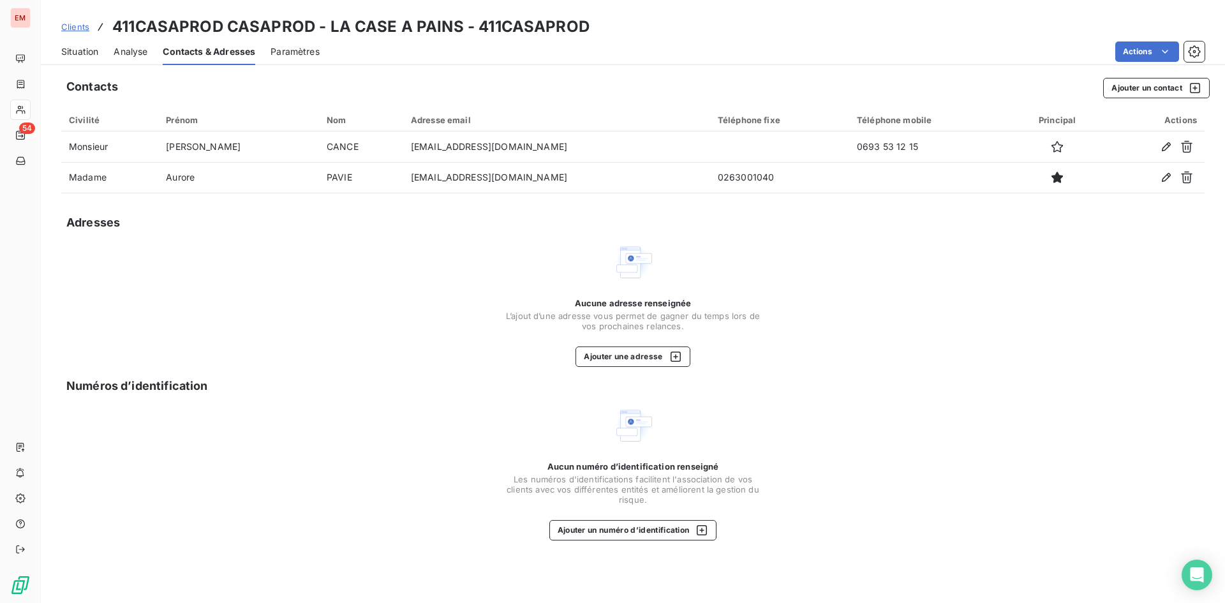
click at [819, 362] on div "Aucune adresse renseignée L’ajout d’une adresse vous permet de gagner du temps …" at bounding box center [633, 304] width 1144 height 125
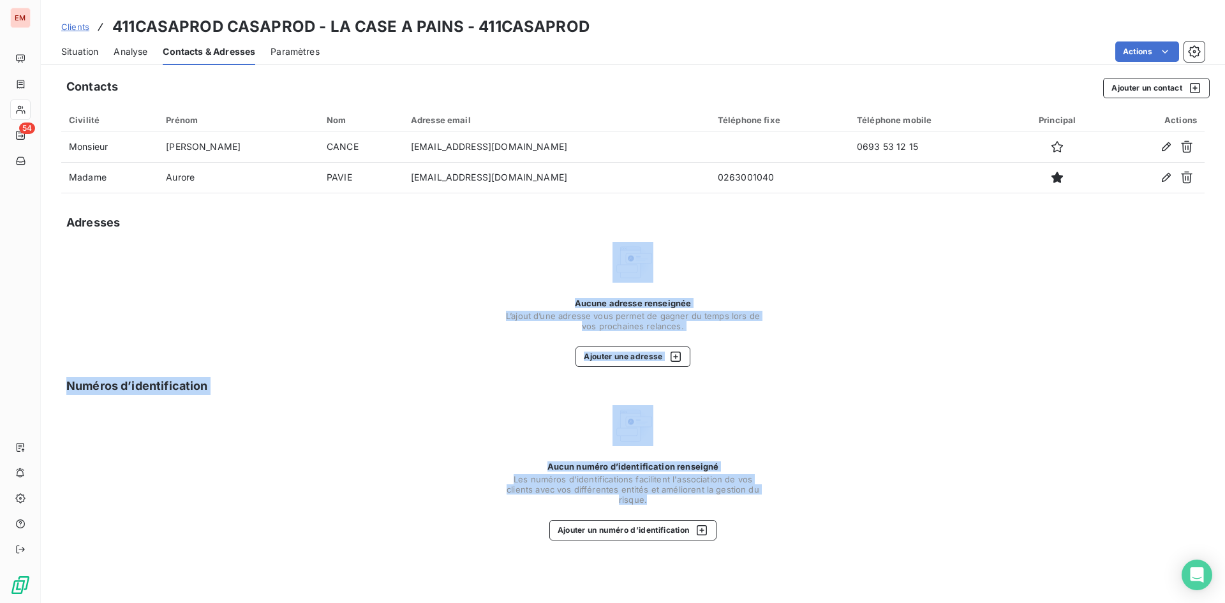
drag, startPoint x: 818, startPoint y: 514, endPoint x: 482, endPoint y: 223, distance: 443.9
click at [482, 223] on div "Contacts Ajouter un contact Civilité Prénom Nom Adresse email Téléphone fixe Té…" at bounding box center [633, 336] width 1185 height 533
click at [482, 223] on div "Adresses" at bounding box center [633, 223] width 1144 height 18
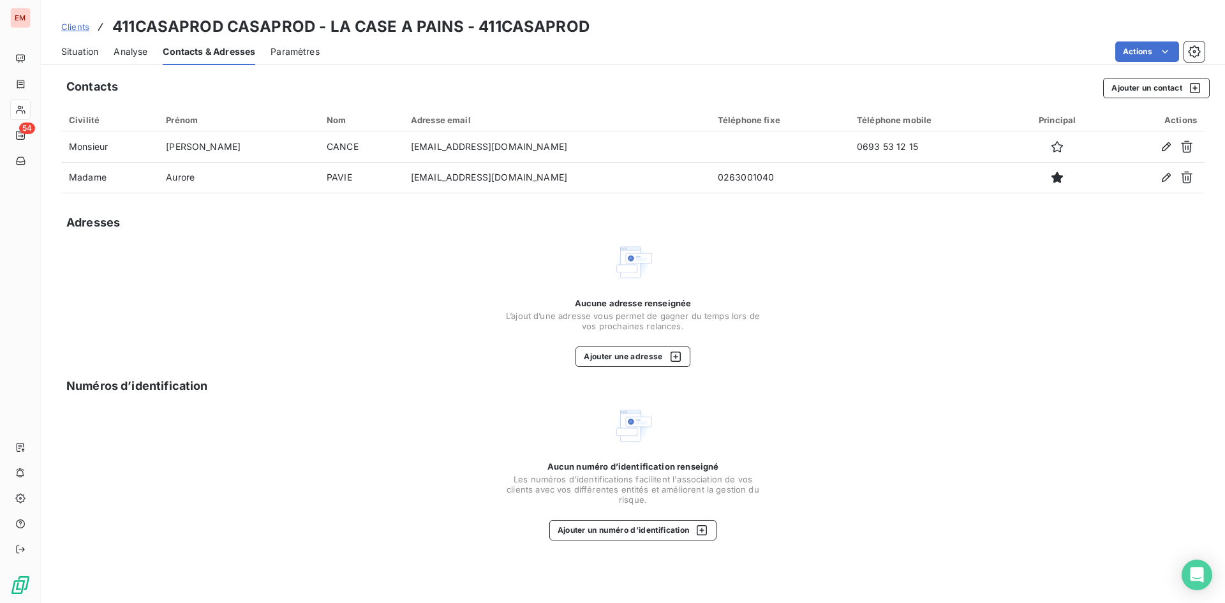
click at [77, 50] on span "Situation" at bounding box center [79, 51] width 37 height 13
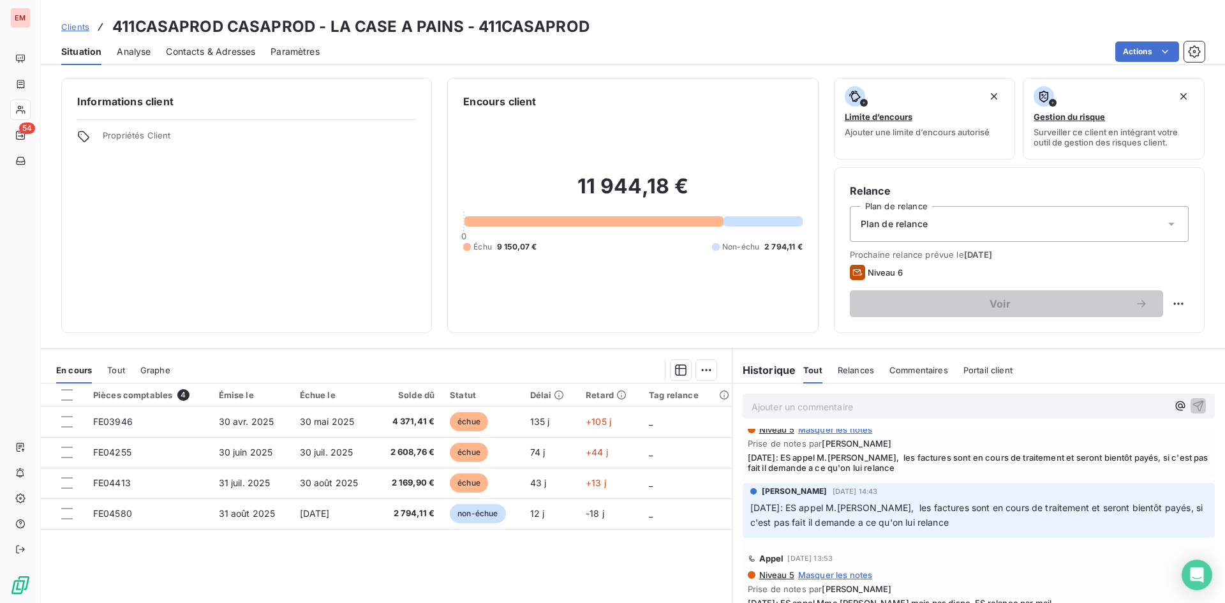
scroll to position [191, 0]
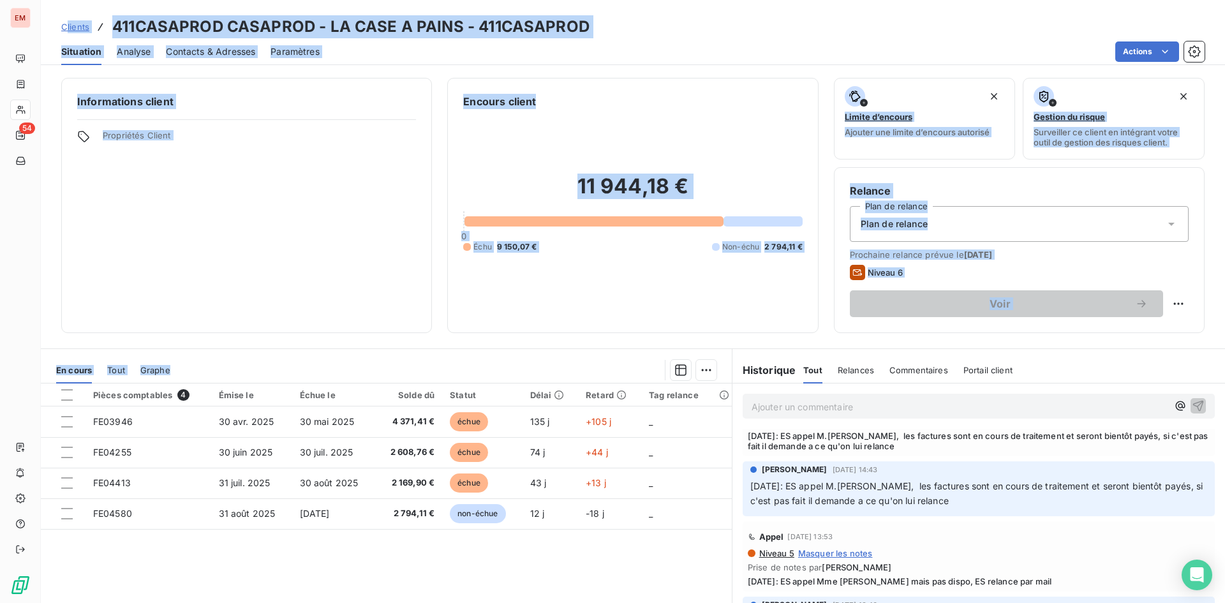
drag, startPoint x: 698, startPoint y: 562, endPoint x: 70, endPoint y: -2, distance: 844.2
click at [70, 0] on html "EM 54 Clients 411CASAPROD CASAPROD - LA CASE A PAINS - 411CASAPROD Situation An…" at bounding box center [612, 301] width 1225 height 603
click at [95, 9] on div "Clients 411CASAPROD CASAPROD - LA CASE A PAINS - 411CASAPROD Situation Analyse …" at bounding box center [633, 32] width 1185 height 65
drag, startPoint x: 77, startPoint y: 8, endPoint x: 629, endPoint y: 544, distance: 770.0
click at [629, 544] on div "Clients 411CASAPROD CASAPROD - LA CASE A PAINS - 411CASAPROD Situation Analyse …" at bounding box center [633, 301] width 1185 height 603
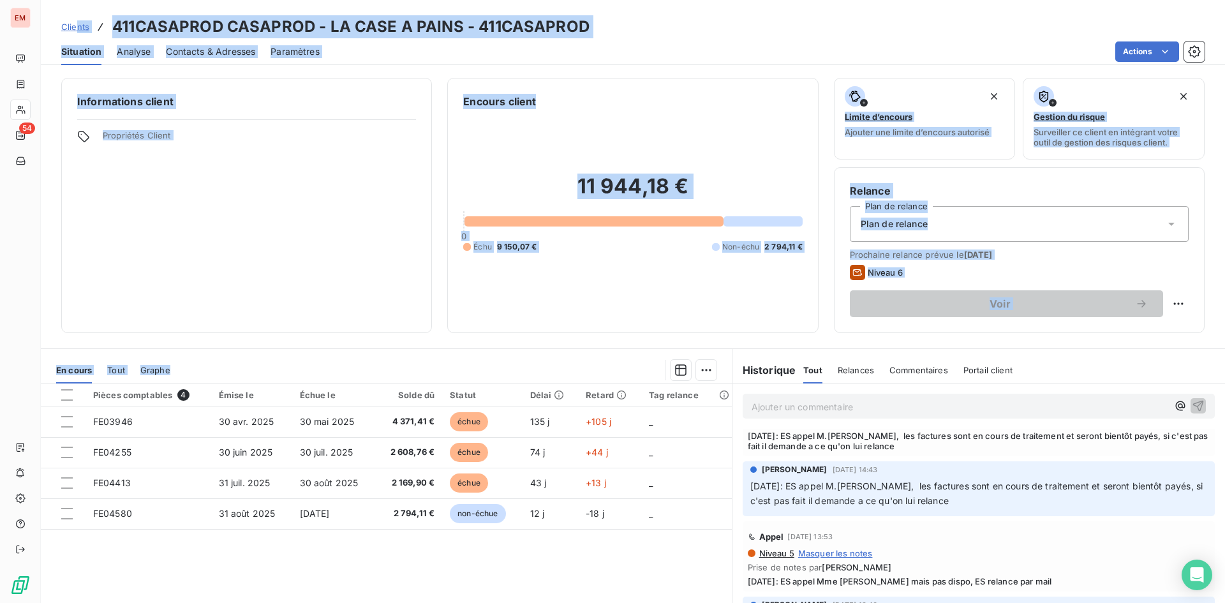
click at [654, 554] on div "Pièces comptables 4 Émise le Échue le Solde dû Statut Délai Retard Tag relance …" at bounding box center [386, 507] width 691 height 246
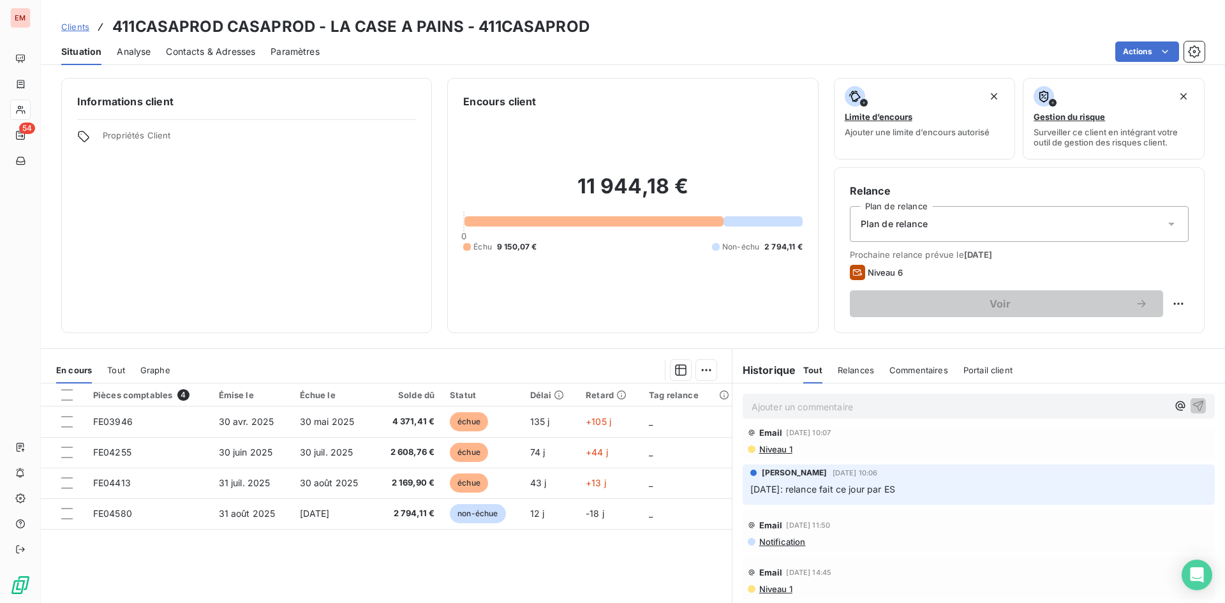
scroll to position [2553, 0]
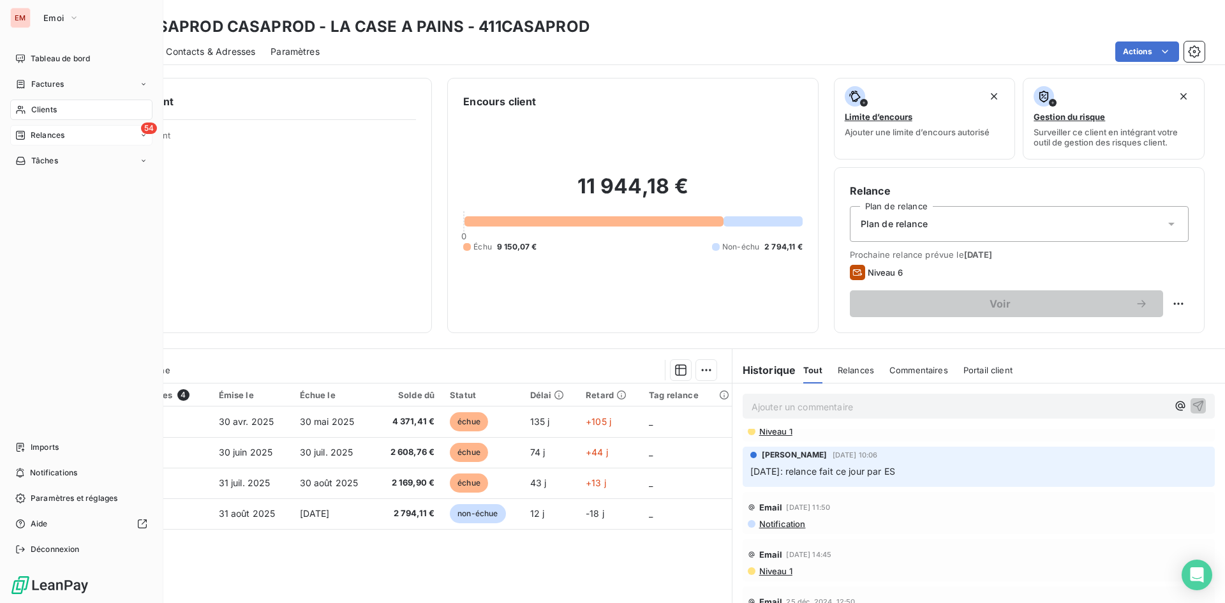
click at [67, 131] on div "54 Relances" at bounding box center [81, 135] width 142 height 20
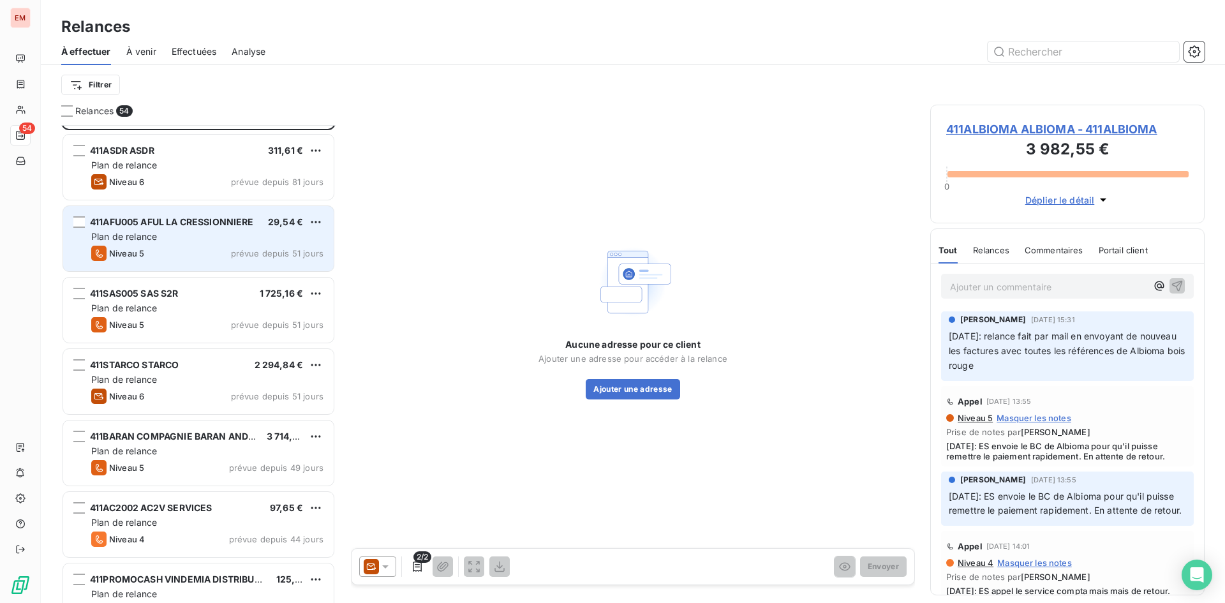
scroll to position [128, 0]
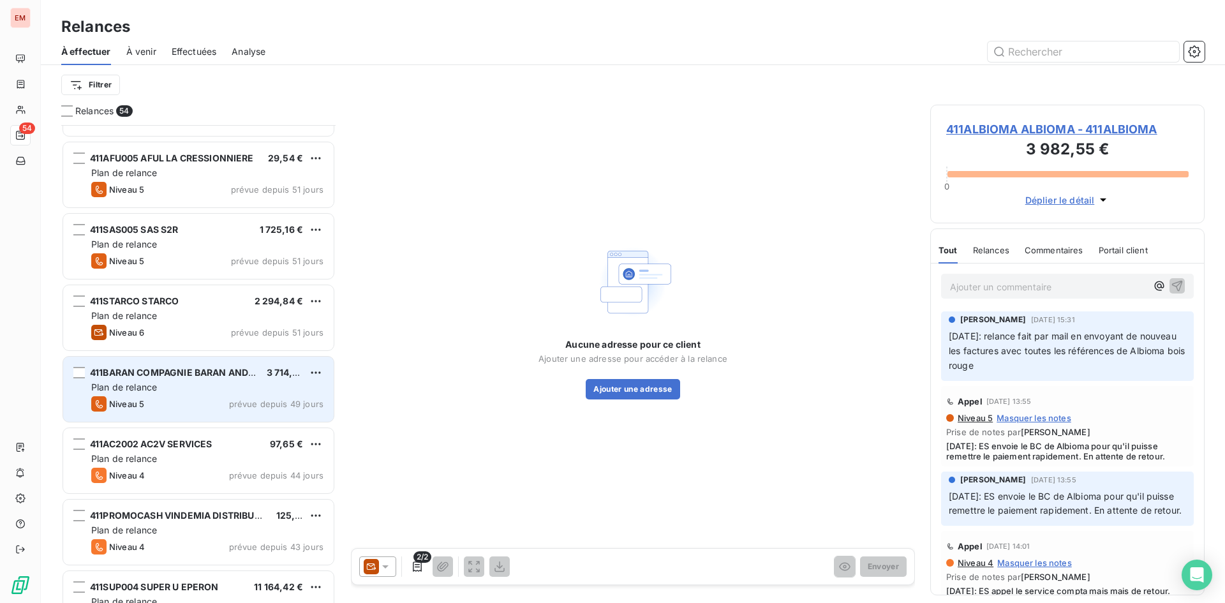
click at [218, 387] on div "Plan de relance" at bounding box center [207, 387] width 232 height 13
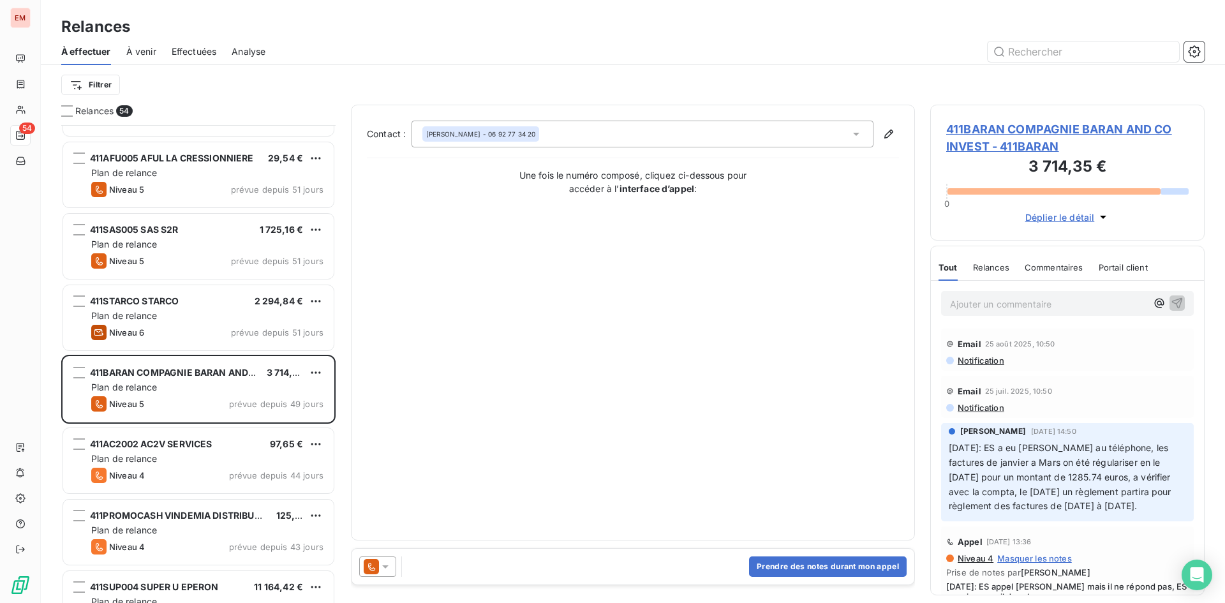
click at [1005, 126] on span "411BARAN COMPAGNIE BARAN AND CO INVEST - 411BARAN" at bounding box center [1067, 138] width 243 height 34
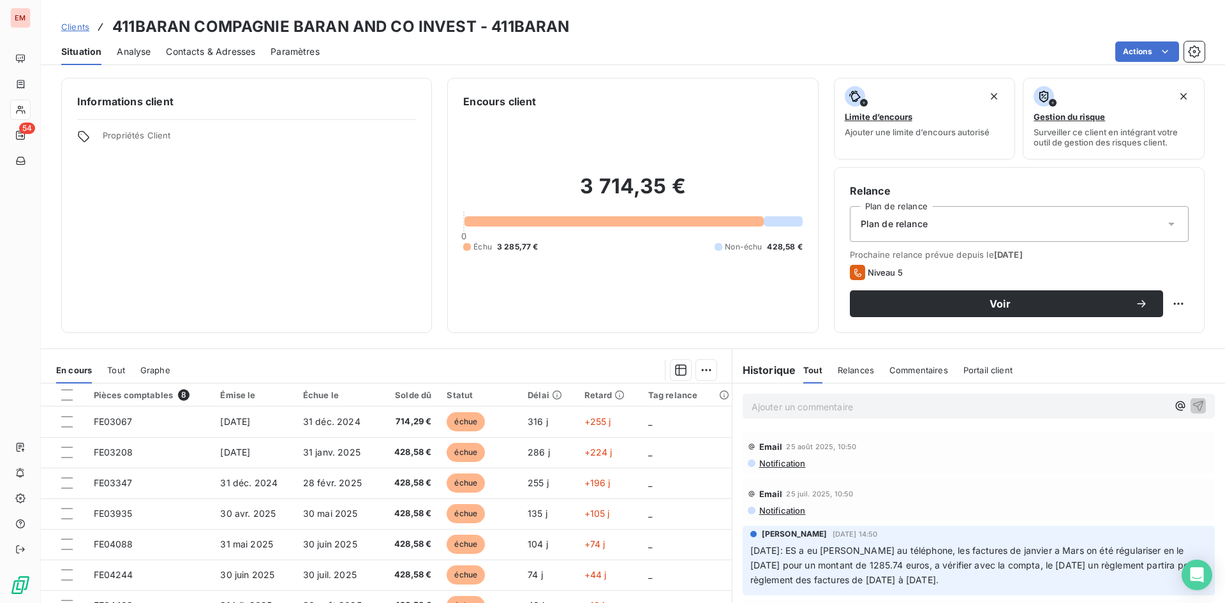
click at [225, 46] on span "Contacts & Adresses" at bounding box center [210, 51] width 89 height 13
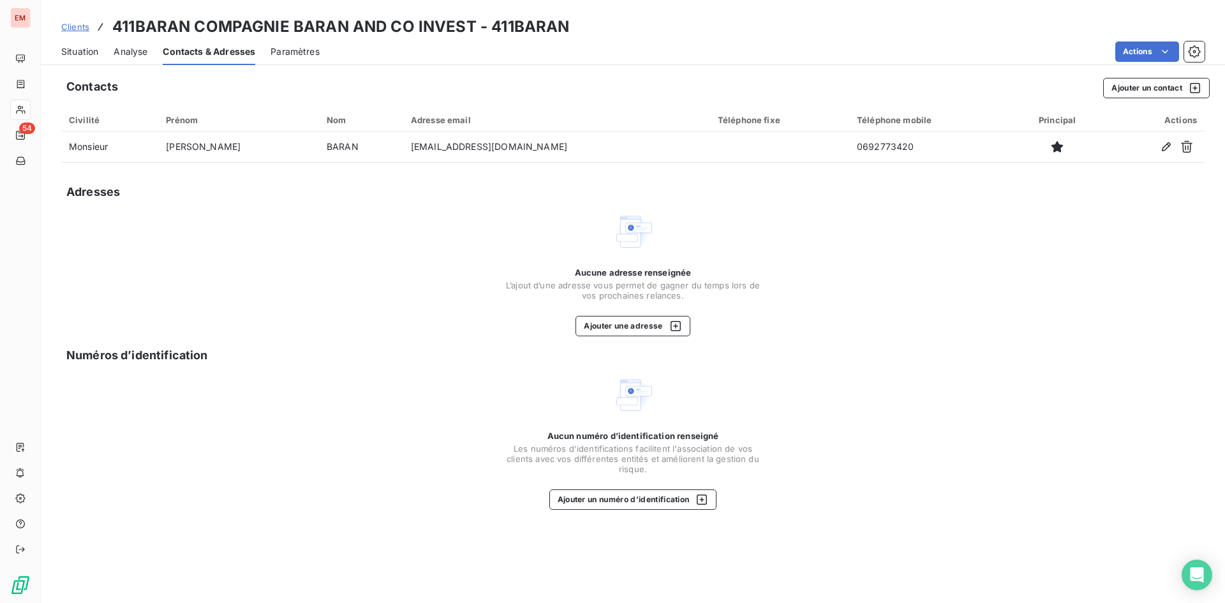
click at [88, 45] on span "Situation" at bounding box center [79, 51] width 37 height 13
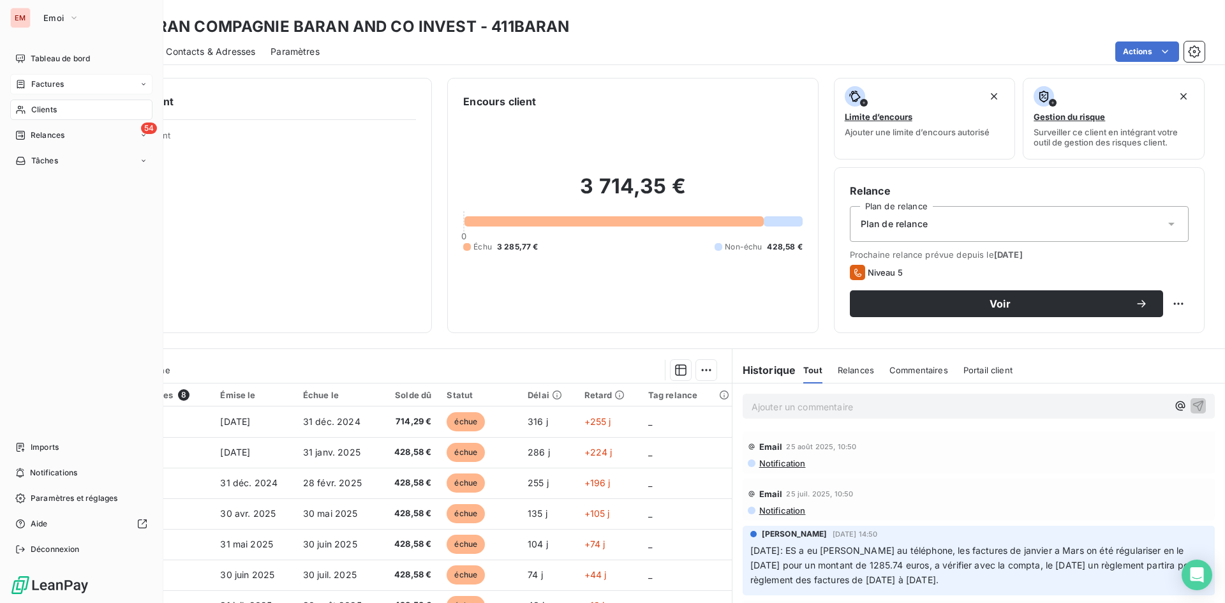
click at [49, 86] on span "Factures" at bounding box center [47, 83] width 33 height 11
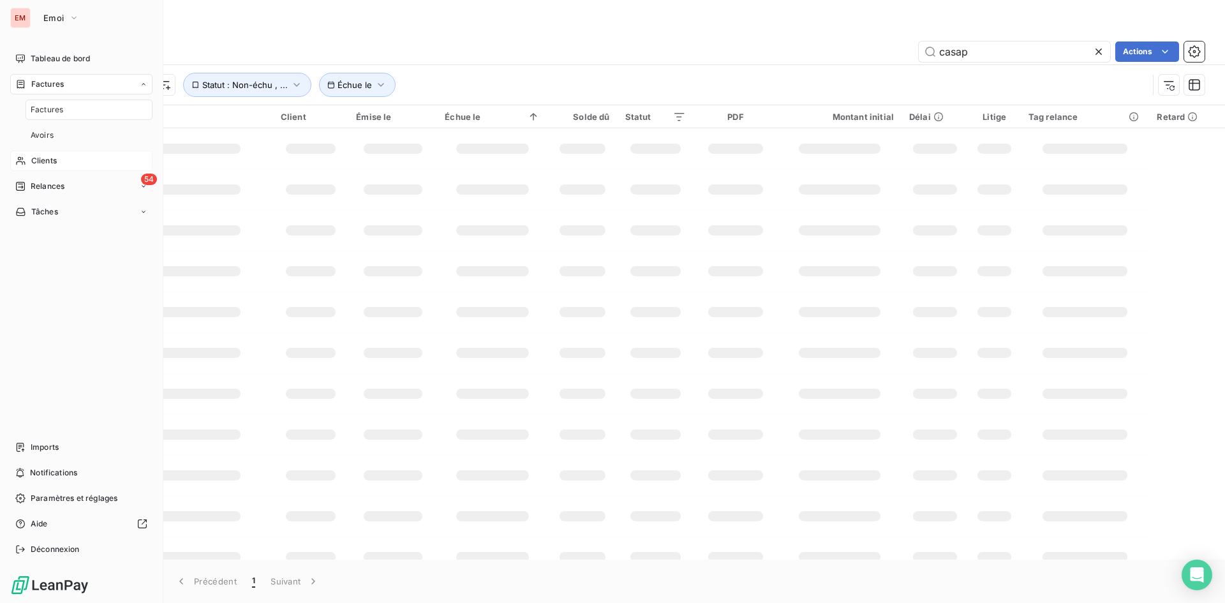
click at [51, 158] on span "Clients" at bounding box center [44, 160] width 26 height 11
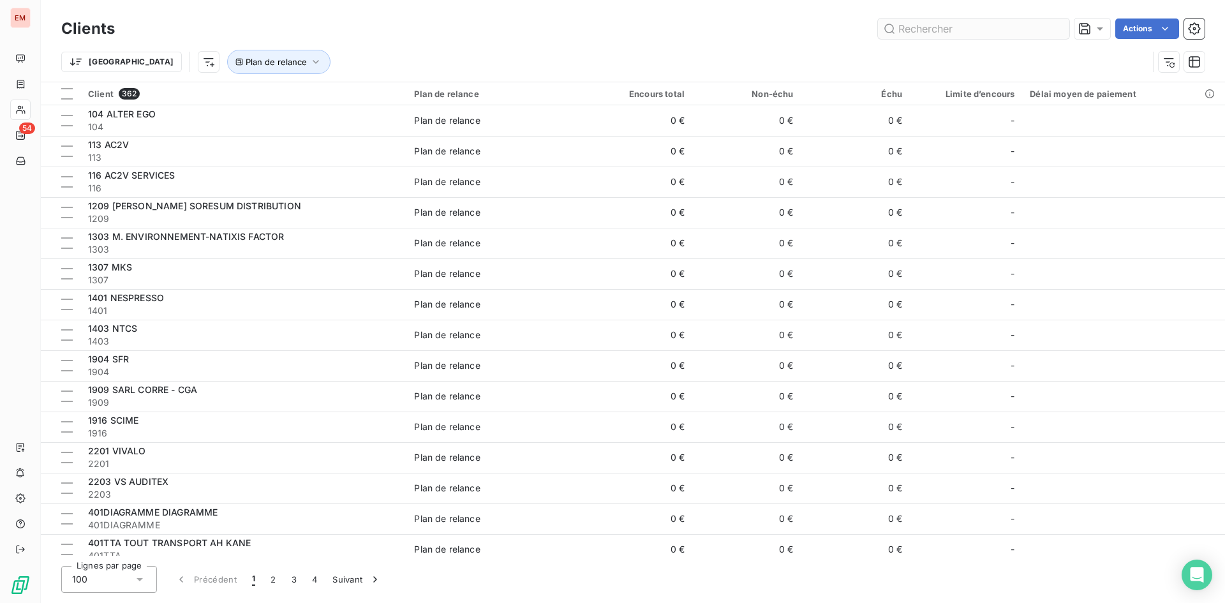
click at [936, 27] on input "text" at bounding box center [973, 29] width 191 height 20
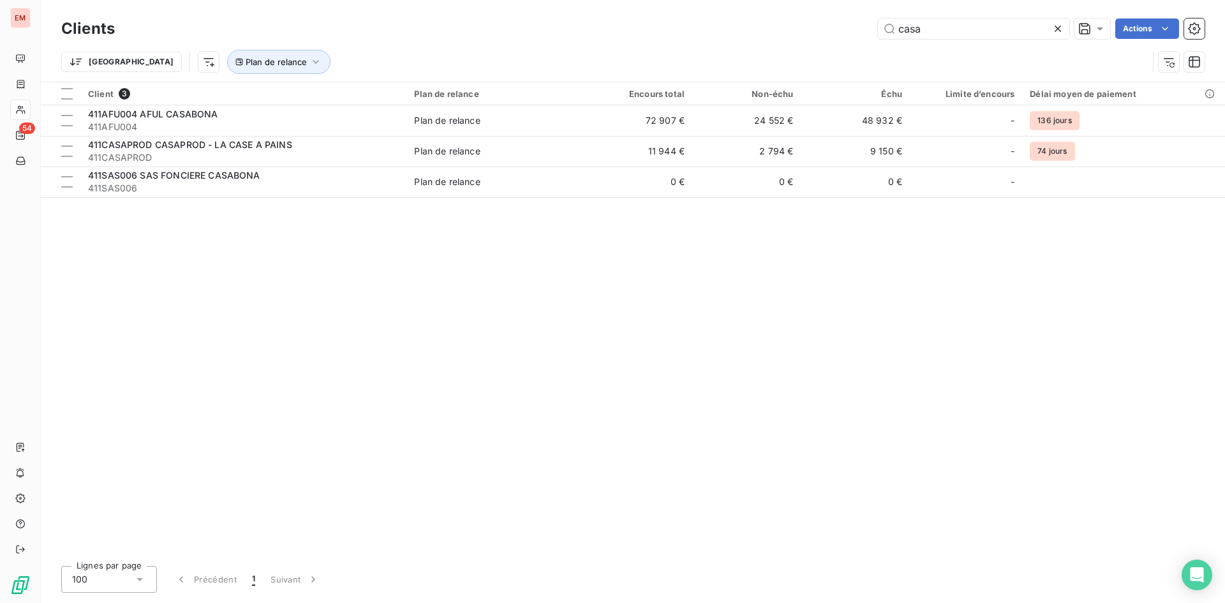
type input "casa"
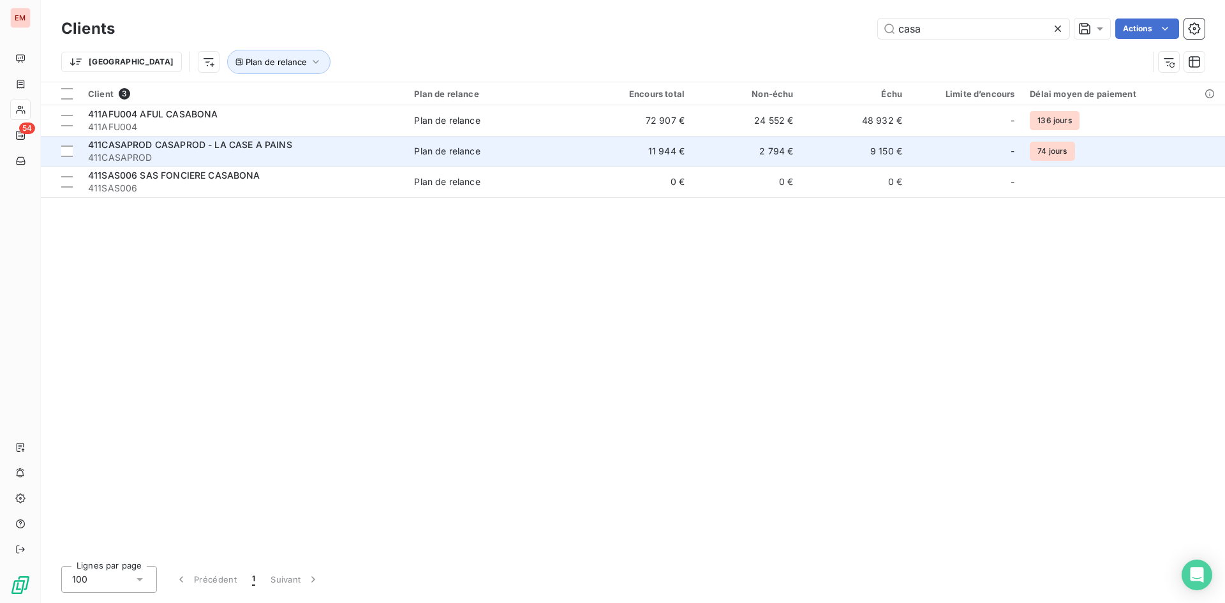
drag, startPoint x: 182, startPoint y: 151, endPoint x: 197, endPoint y: 156, distance: 16.0
click at [182, 151] on span "411CASAPROD" at bounding box center [243, 157] width 311 height 13
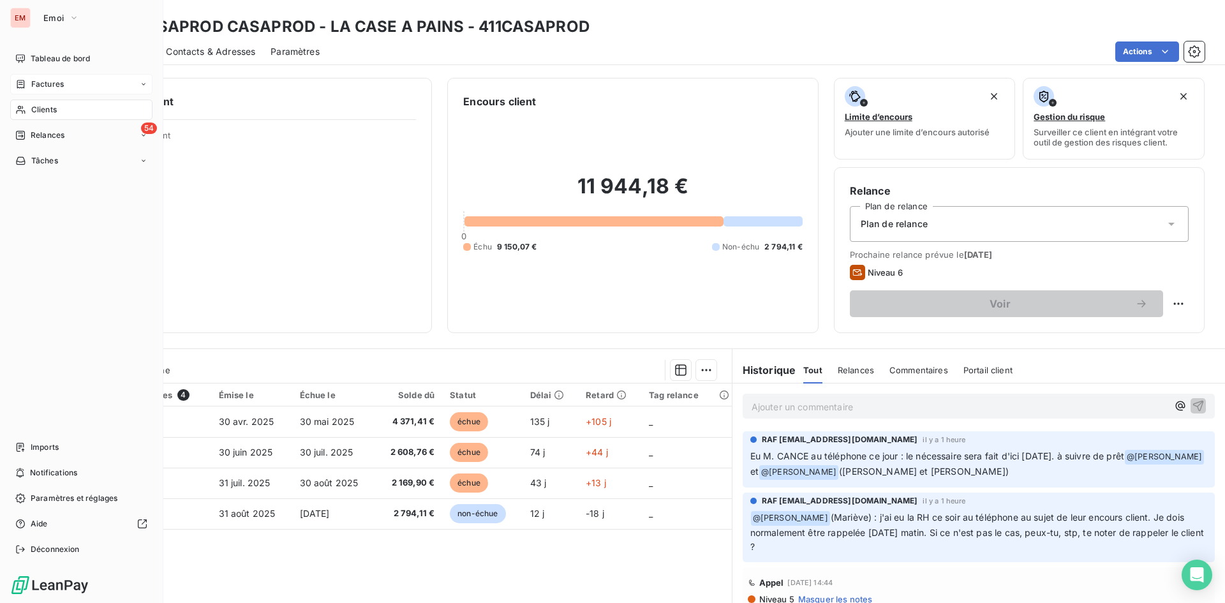
click at [54, 74] on div "Factures" at bounding box center [81, 84] width 142 height 20
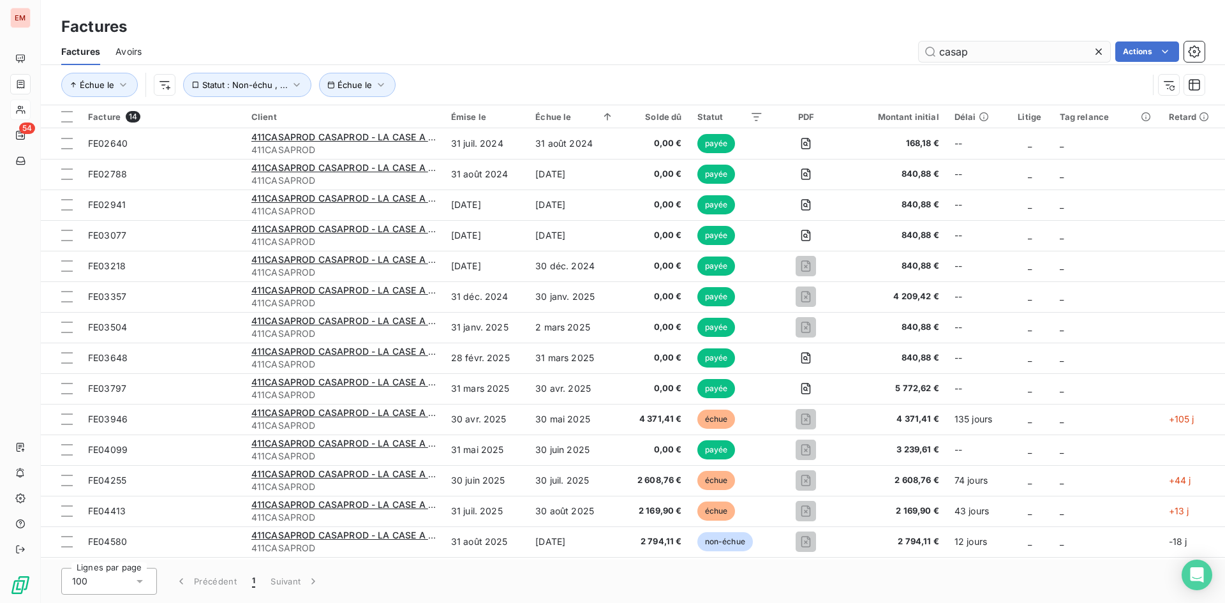
click at [1001, 50] on input "casap" at bounding box center [1014, 51] width 191 height 20
drag, startPoint x: 1001, startPoint y: 50, endPoint x: 805, endPoint y: 72, distance: 197.1
click at [805, 72] on div "Factures Avoirs casap Actions Échue le Échue le Statut : Non-échu , ..." at bounding box center [633, 71] width 1185 height 66
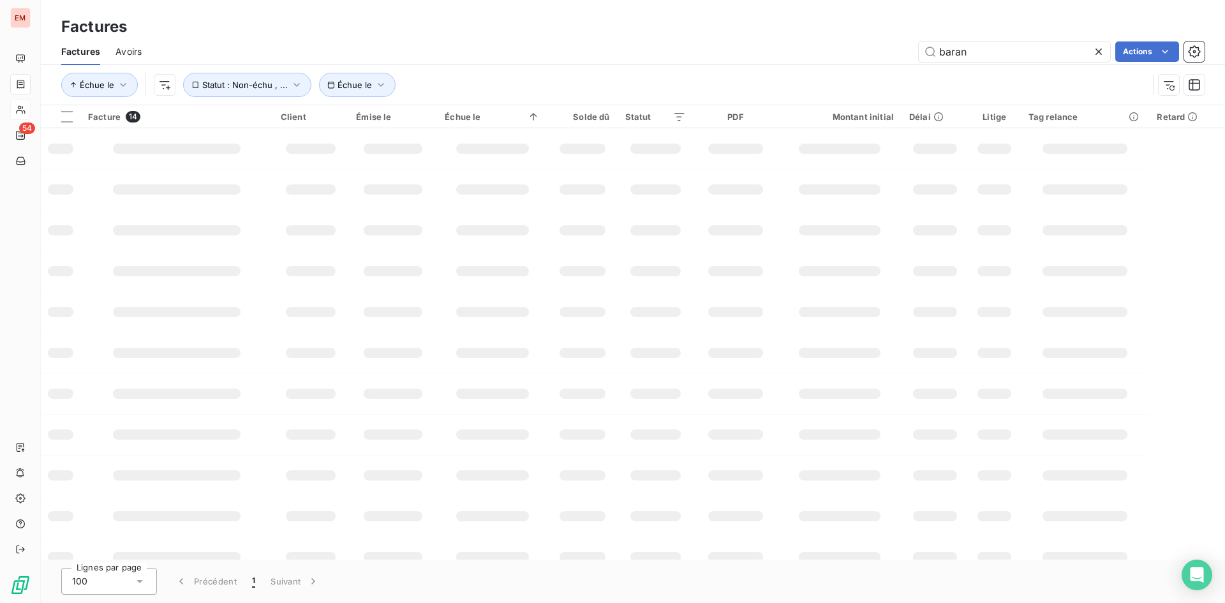
type input "baran"
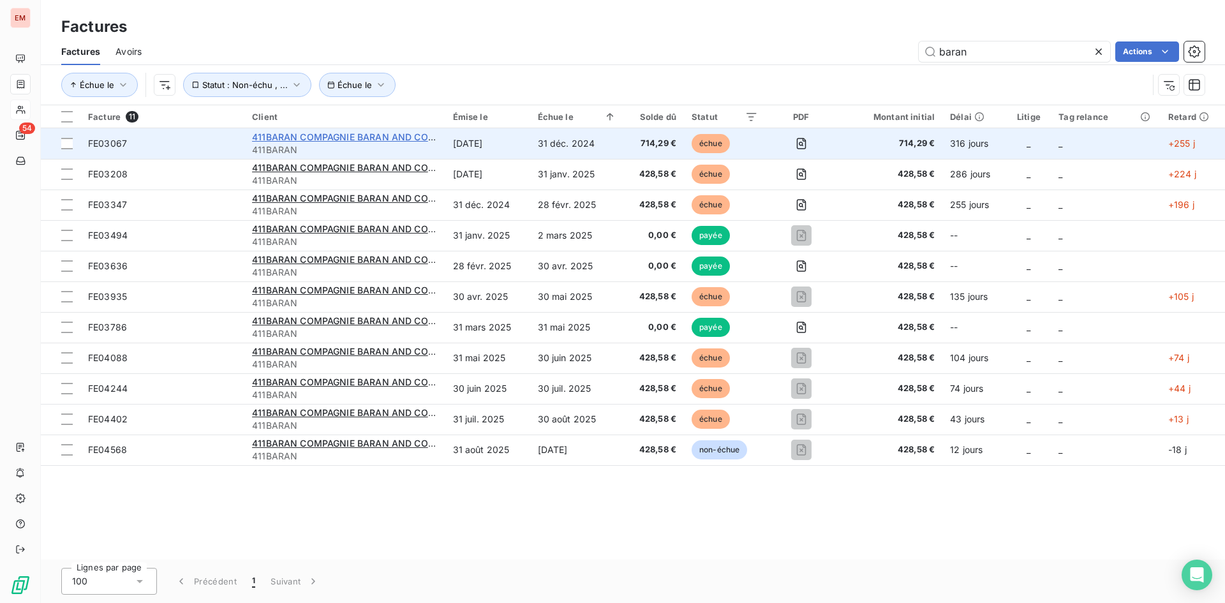
click at [355, 140] on span "411BARAN COMPAGNIE BARAN AND CO INVEST" at bounding box center [358, 136] width 212 height 11
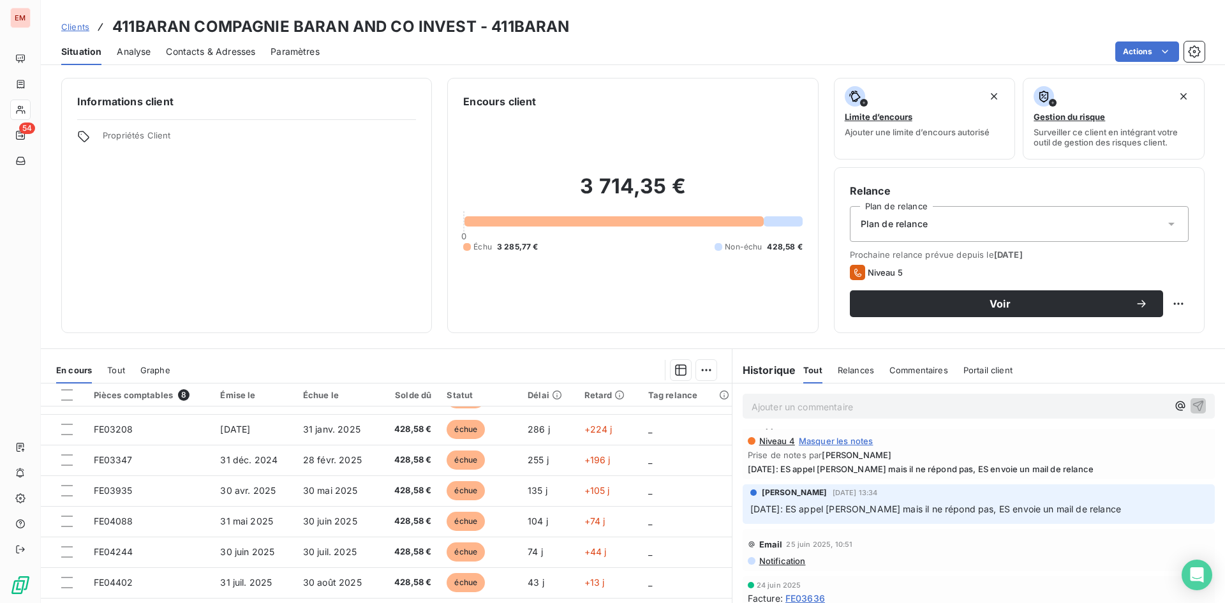
scroll to position [255, 0]
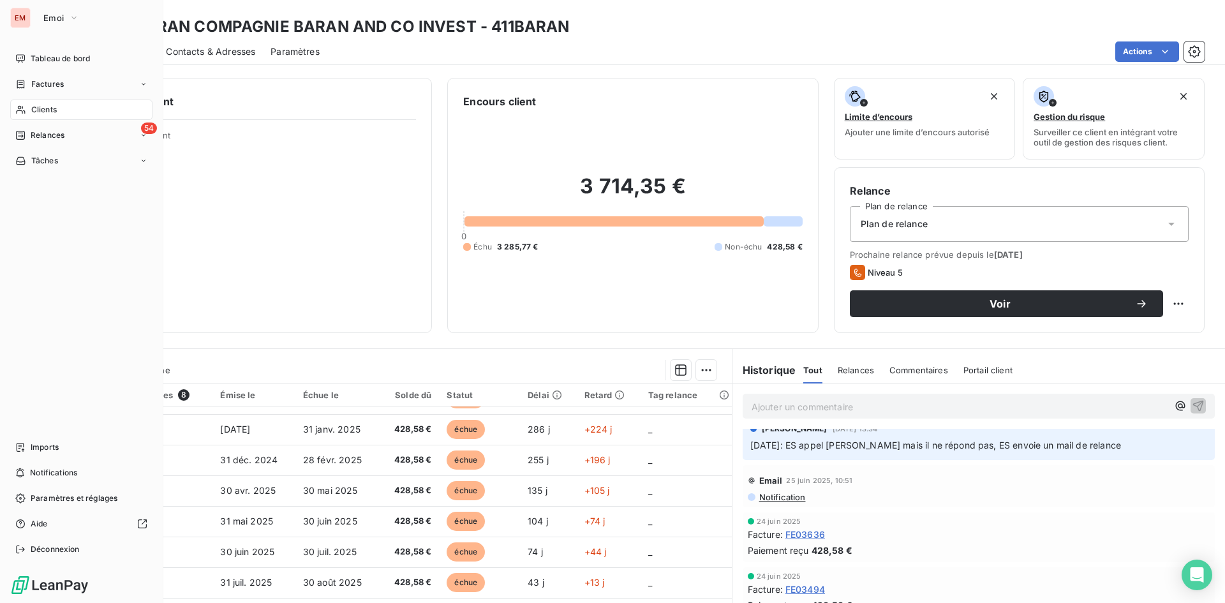
drag, startPoint x: 66, startPoint y: 80, endPoint x: 590, endPoint y: 163, distance: 530.5
click at [66, 80] on div "Factures" at bounding box center [81, 84] width 142 height 20
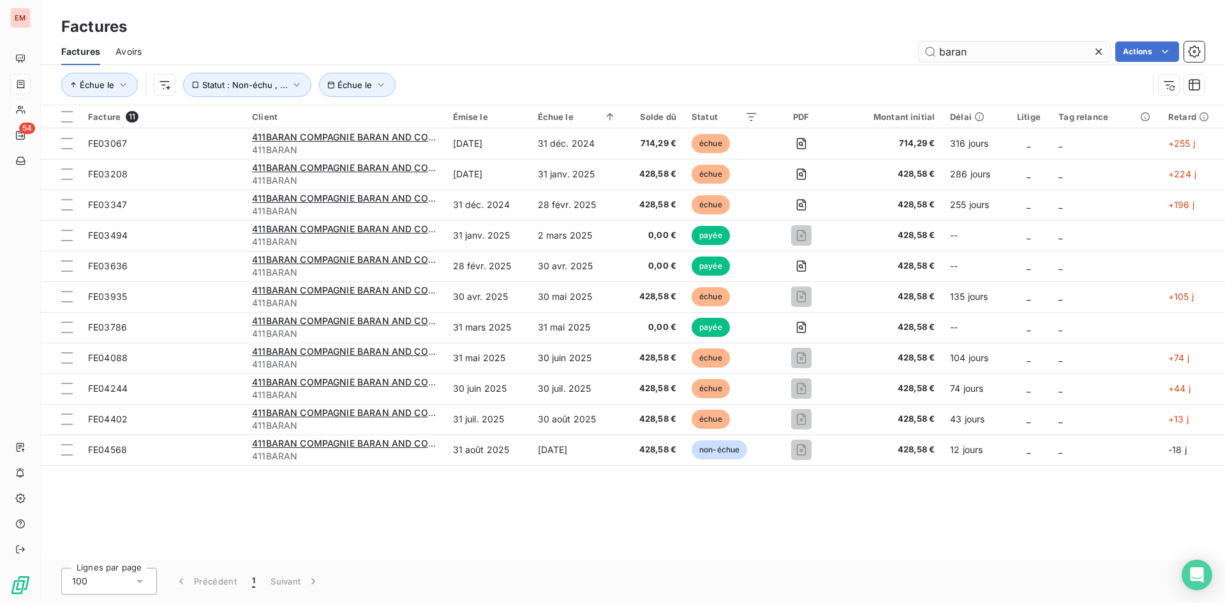
click at [979, 49] on input "baran" at bounding box center [1014, 51] width 191 height 20
drag, startPoint x: 950, startPoint y: 54, endPoint x: 885, endPoint y: 47, distance: 66.1
click at [885, 47] on div "baran Actions" at bounding box center [681, 51] width 1048 height 20
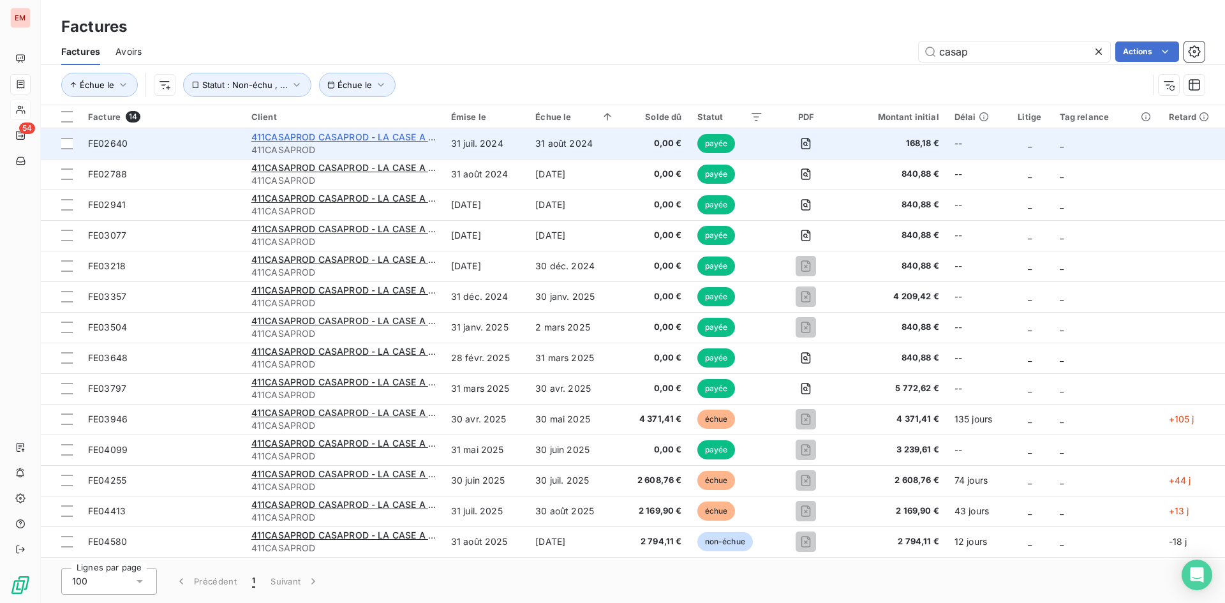
type input "casap"
click at [337, 138] on span "411CASAPROD CASAPROD - LA CASE A PAINS" at bounding box center [353, 136] width 204 height 11
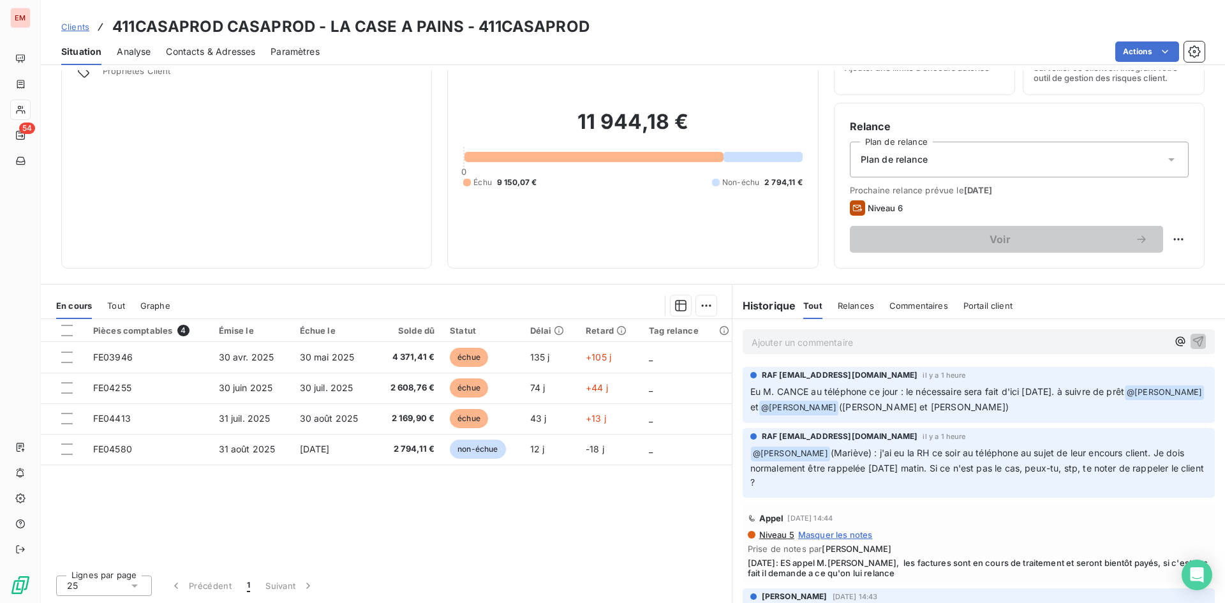
click at [592, 522] on div "Pièces comptables 4 Émise le Échue le Solde dû Statut Délai Retard Tag relance …" at bounding box center [386, 442] width 691 height 246
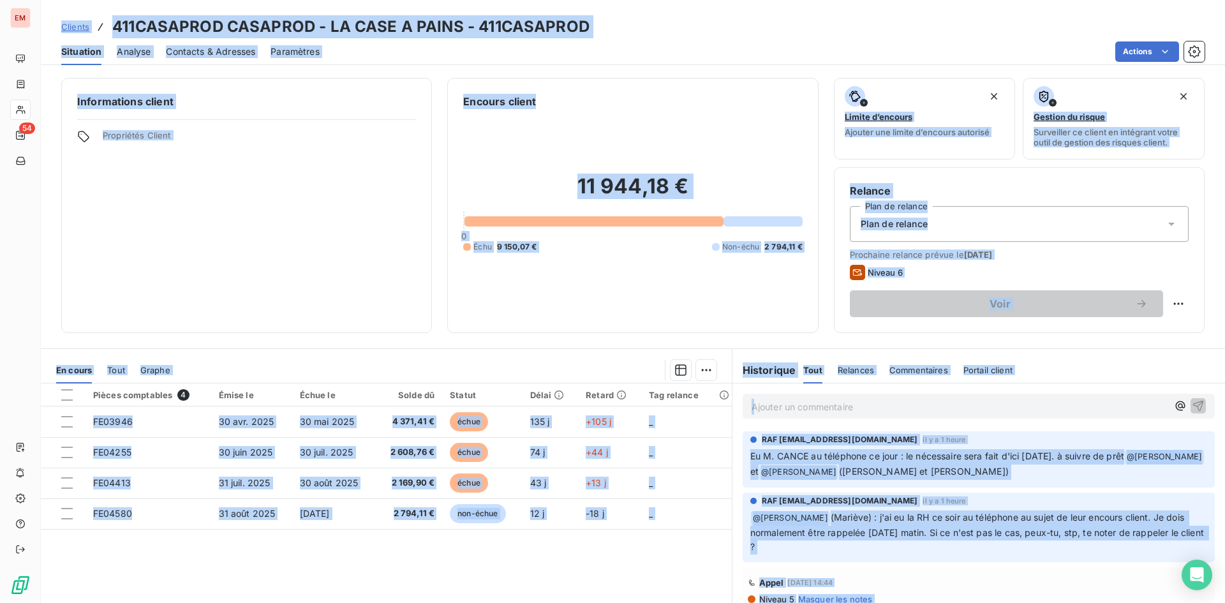
drag, startPoint x: 53, startPoint y: 2, endPoint x: 953, endPoint y: 633, distance: 1099.2
click at [953, 602] on html "EM 54 Clients 411CASAPROD CASAPROD - LA CASE A PAINS - 411CASAPROD Situation An…" at bounding box center [612, 301] width 1225 height 603
click at [685, 576] on div "Pièces comptables 4 Émise le Échue le Solde dû Statut Délai Retard Tag relance …" at bounding box center [386, 507] width 691 height 246
drag, startPoint x: 71, startPoint y: 8, endPoint x: 695, endPoint y: 598, distance: 858.7
click at [769, 602] on html "EM 54 Clients 411CASAPROD CASAPROD - LA CASE A PAINS - 411CASAPROD Situation An…" at bounding box center [612, 301] width 1225 height 603
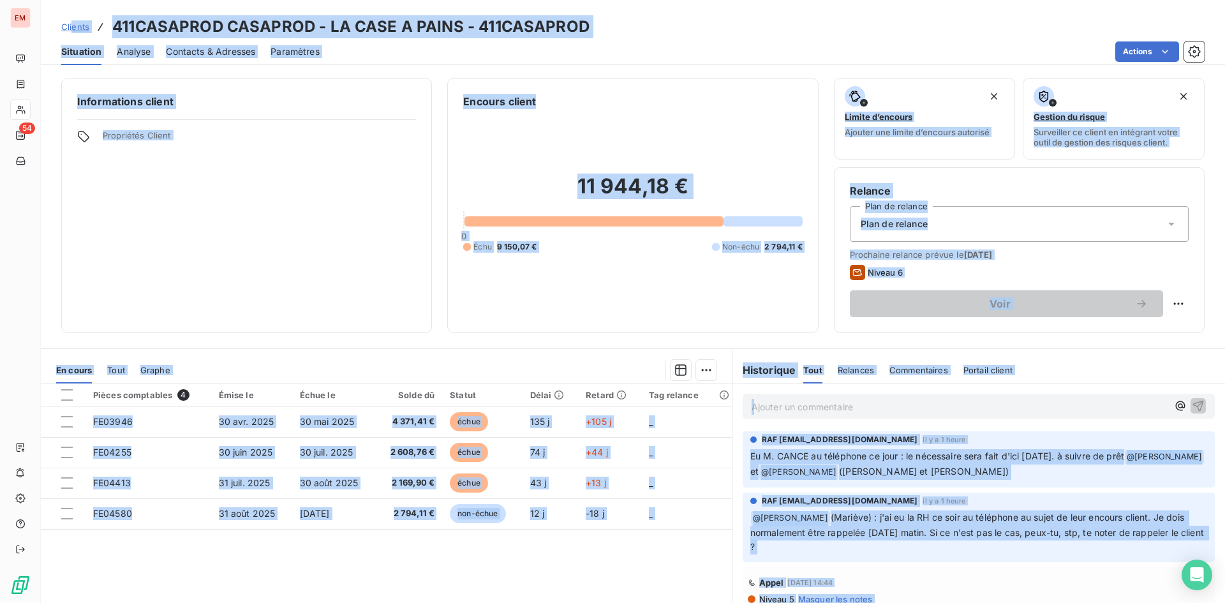
scroll to position [64, 0]
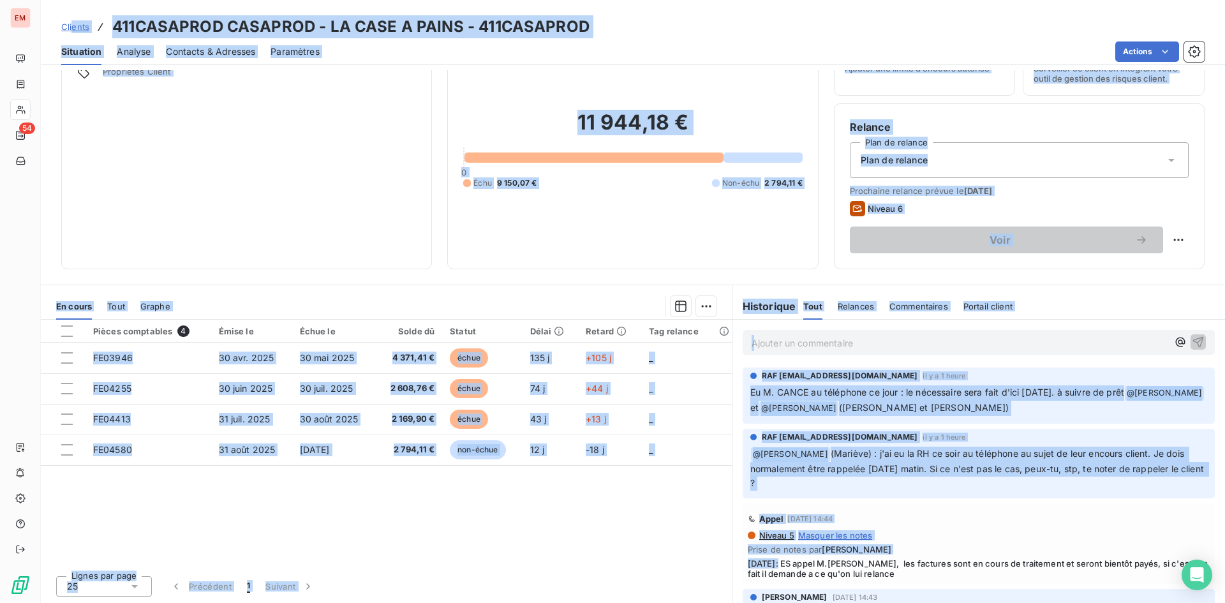
click at [599, 547] on div "Pièces comptables 4 Émise le Échue le Solde dû Statut Délai Retard Tag relance …" at bounding box center [386, 443] width 691 height 246
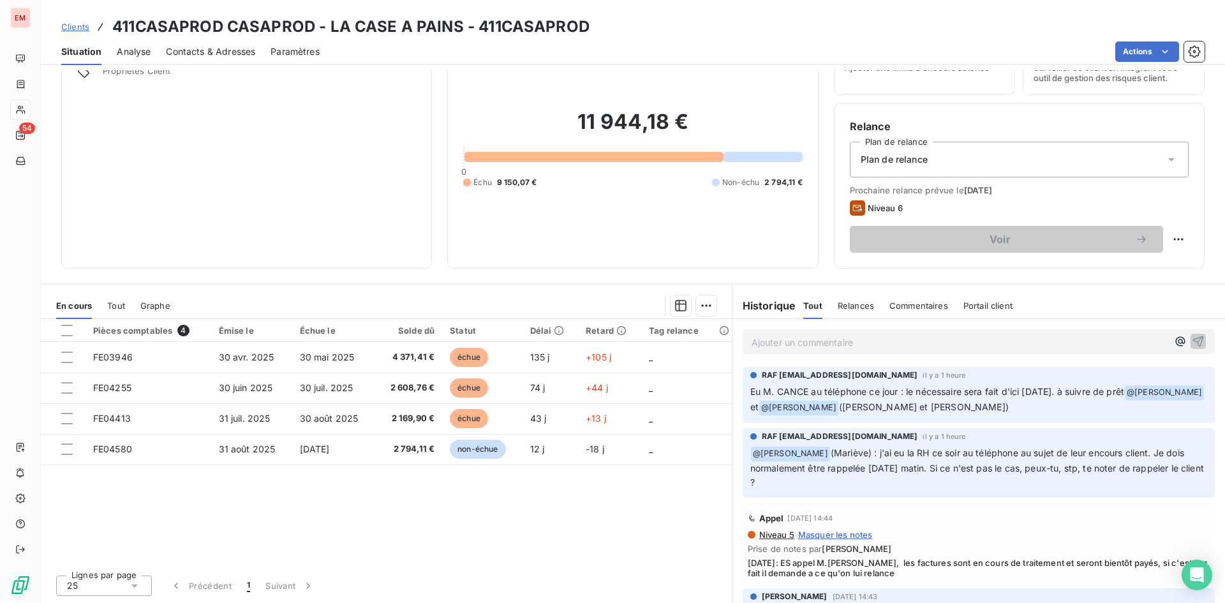
scroll to position [0, 0]
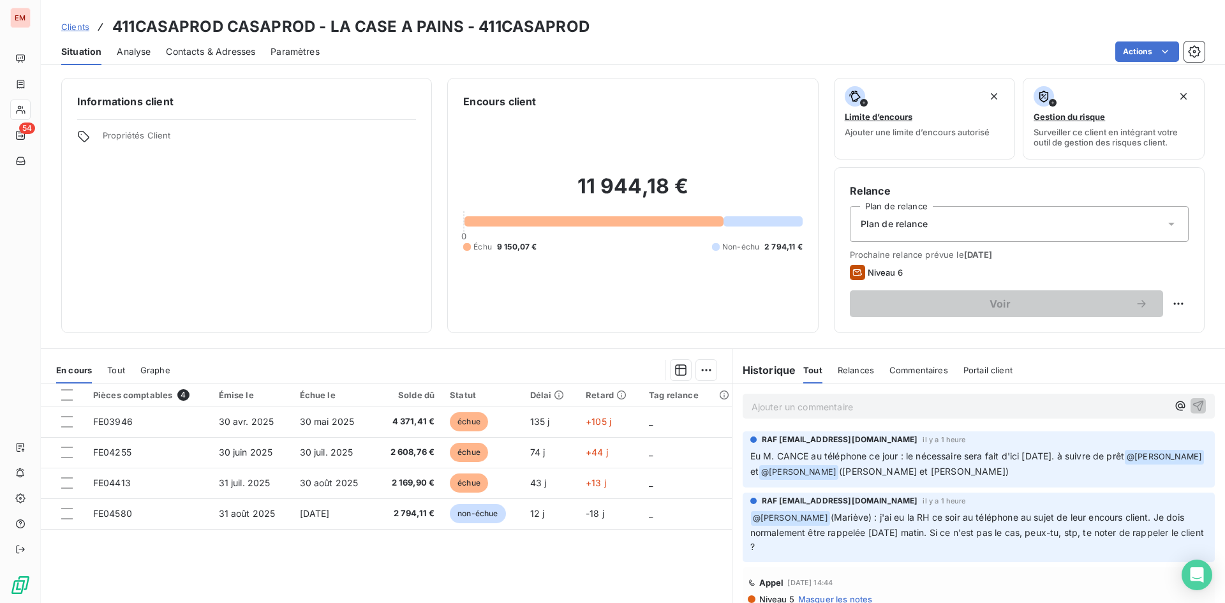
click at [75, 20] on link "Clients" at bounding box center [75, 26] width 28 height 13
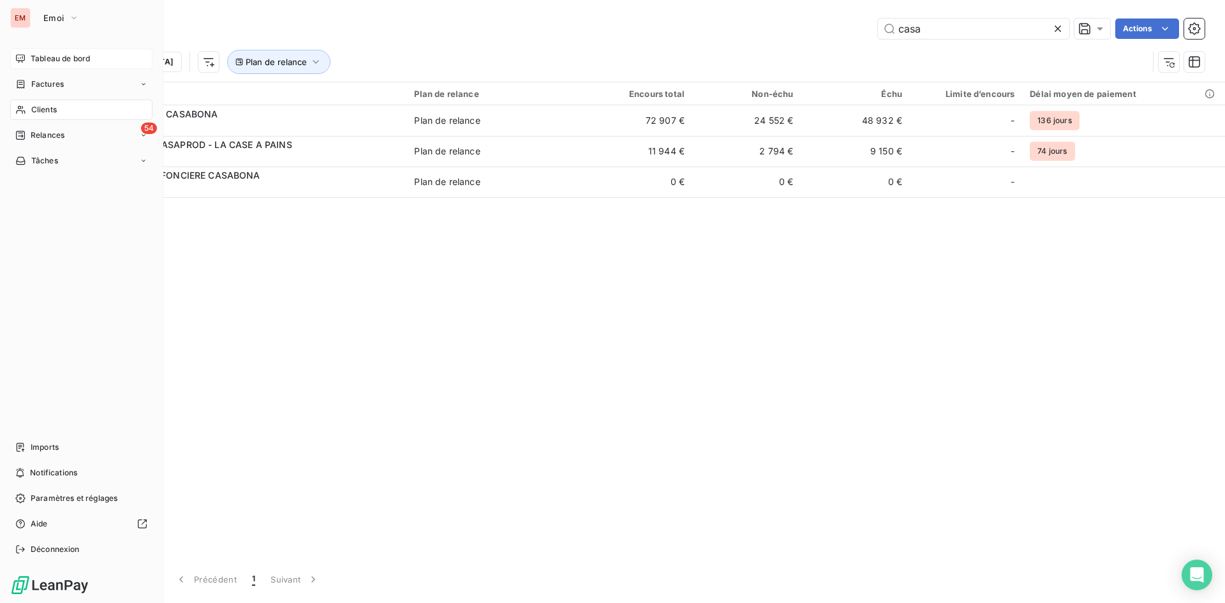
click at [59, 59] on span "Tableau de bord" at bounding box center [60, 58] width 59 height 11
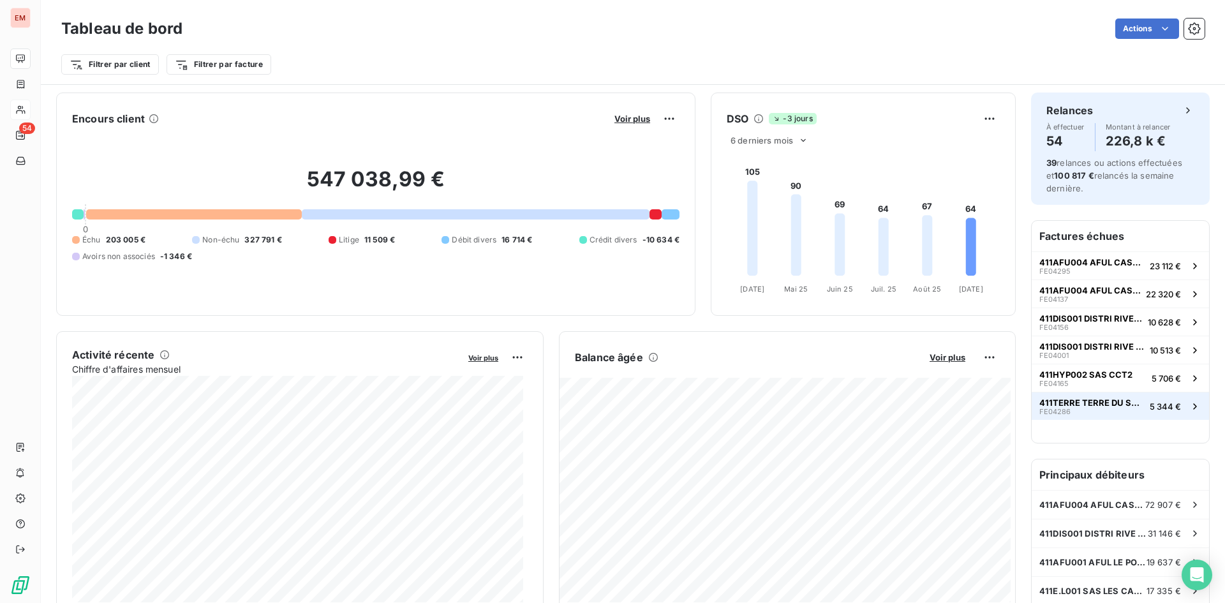
scroll to position [64, 0]
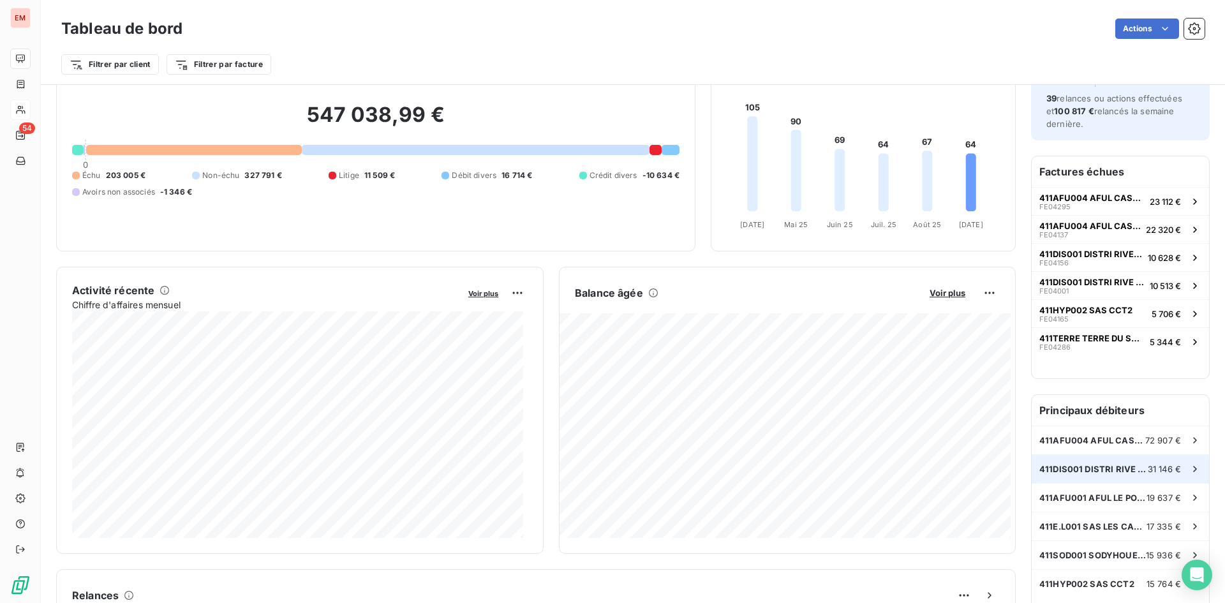
click at [1100, 467] on span "411DIS001 DISTRI RIVE GAUCHE" at bounding box center [1094, 469] width 108 height 10
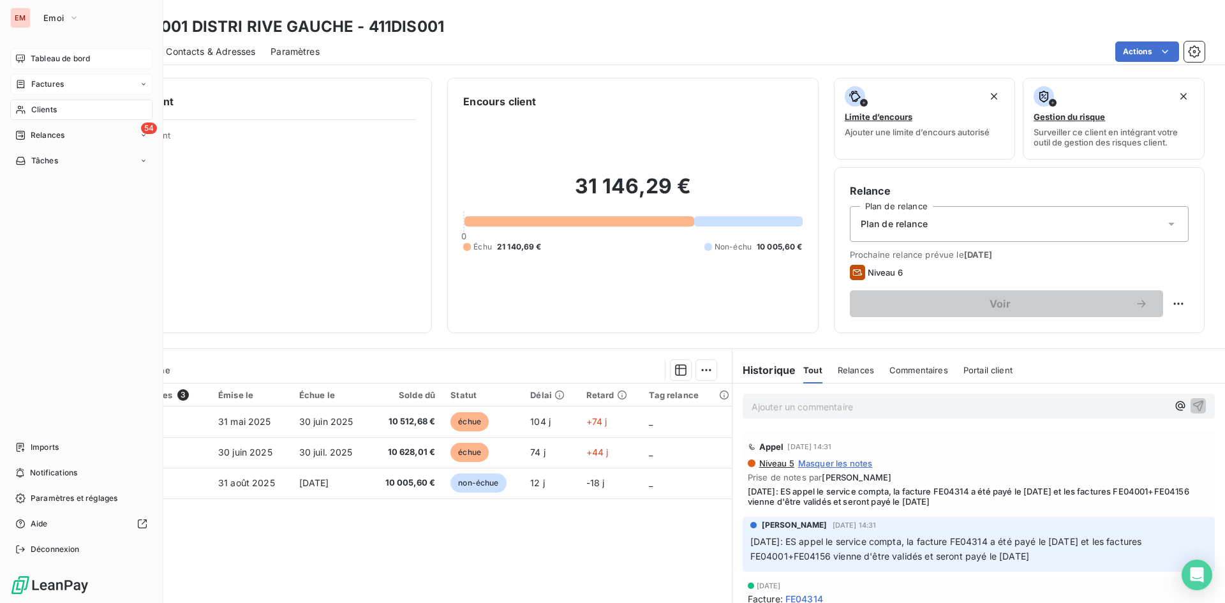
click at [57, 82] on span "Factures" at bounding box center [47, 83] width 33 height 11
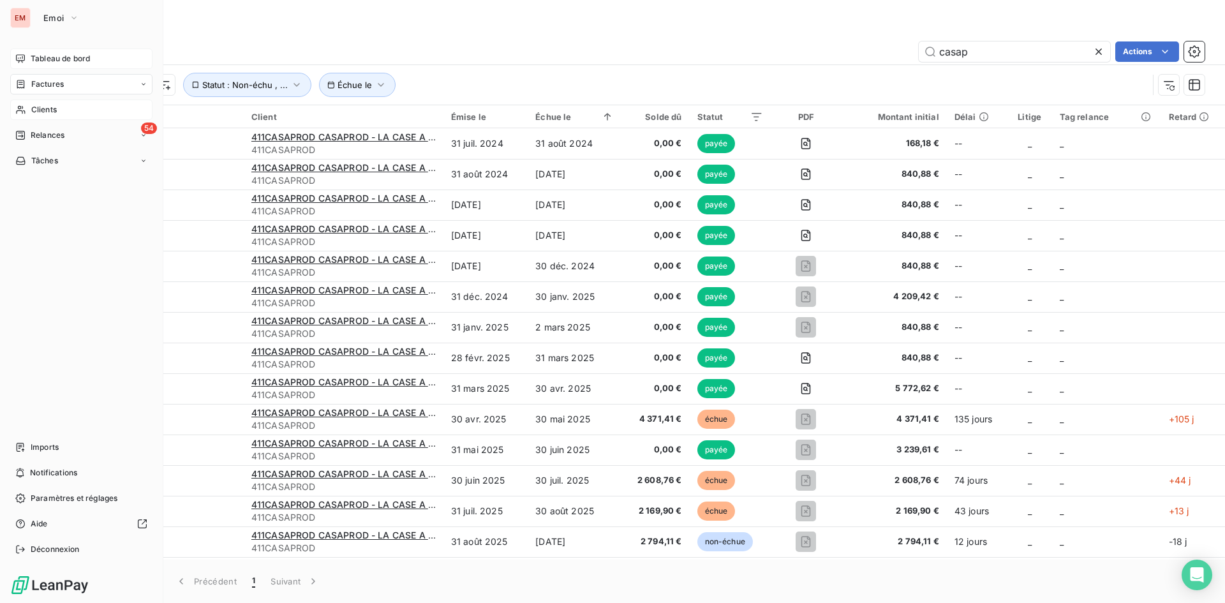
drag, startPoint x: 35, startPoint y: 57, endPoint x: 53, endPoint y: 58, distance: 17.9
click at [40, 57] on span "Tableau de bord" at bounding box center [60, 58] width 59 height 11
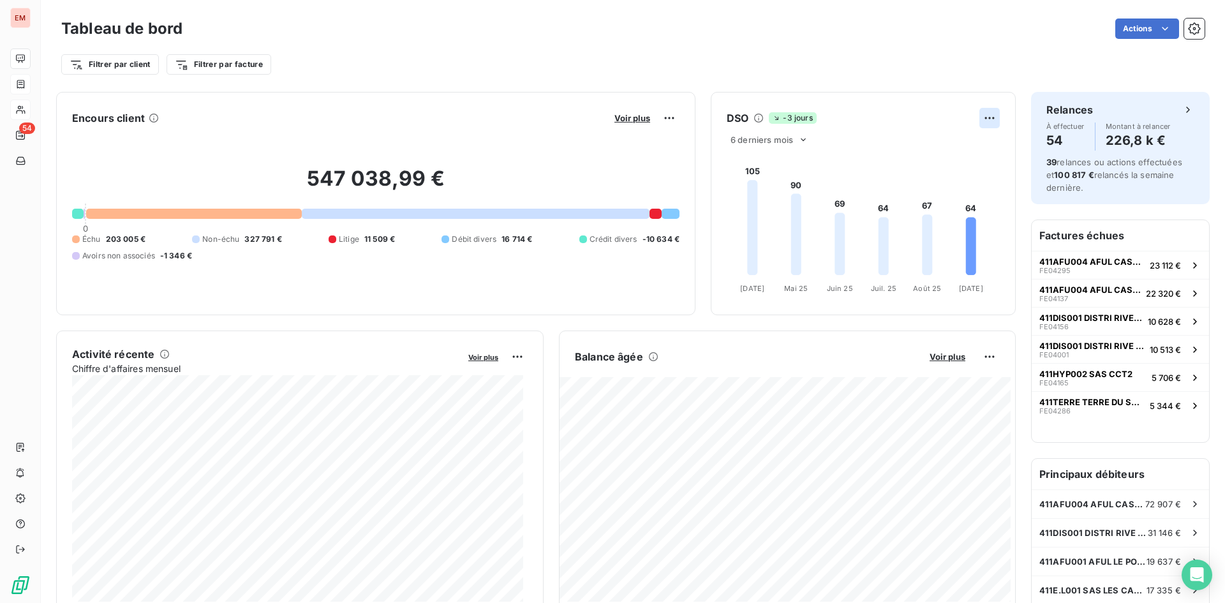
click at [984, 120] on html "EM 54 Tableau de bord Actions Filtrer par client Filtrer par facture Encours cl…" at bounding box center [612, 301] width 1225 height 603
click at [771, 141] on html "EM 54 Tableau de bord Actions Filtrer par client Filtrer par facture Encours cl…" at bounding box center [612, 301] width 1225 height 603
click at [787, 144] on span "6 derniers mois" at bounding box center [762, 140] width 63 height 10
click at [761, 186] on li "12" at bounding box center [771, 189] width 84 height 23
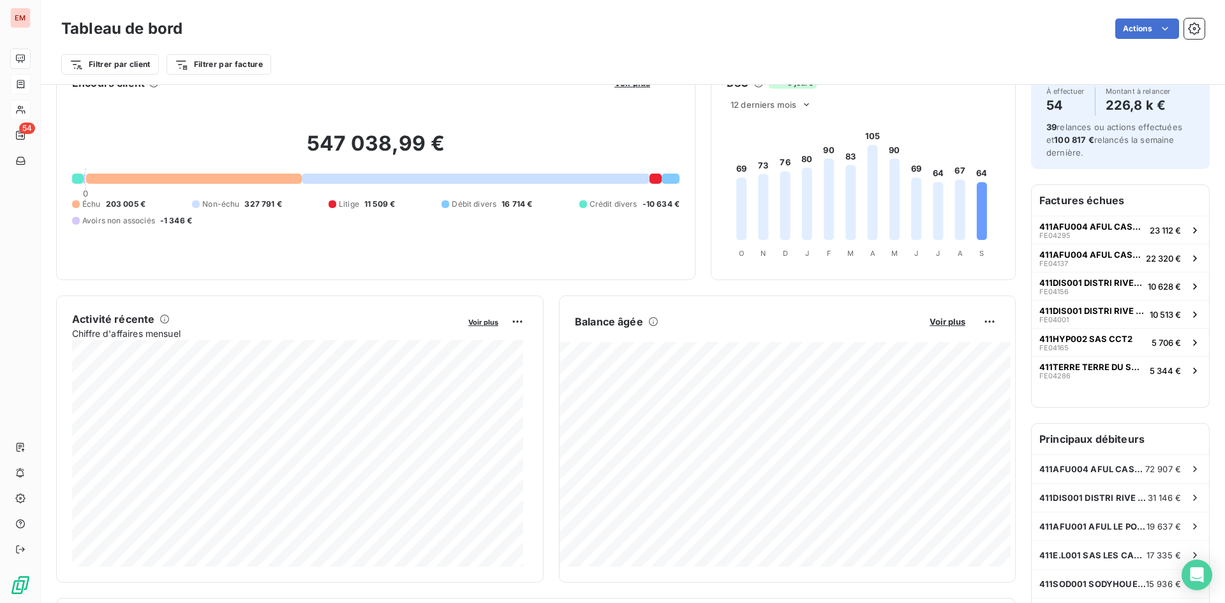
scroll to position [64, 0]
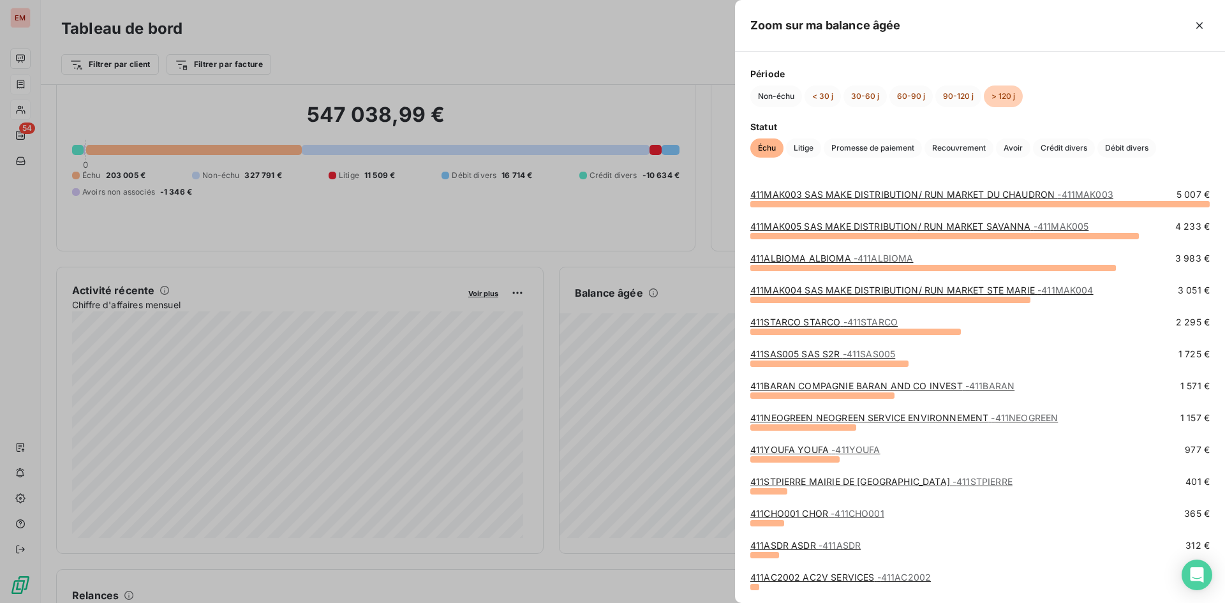
click at [795, 449] on link "411YOUFA YOUFA - 411YOUFA" at bounding box center [816, 449] width 130 height 11
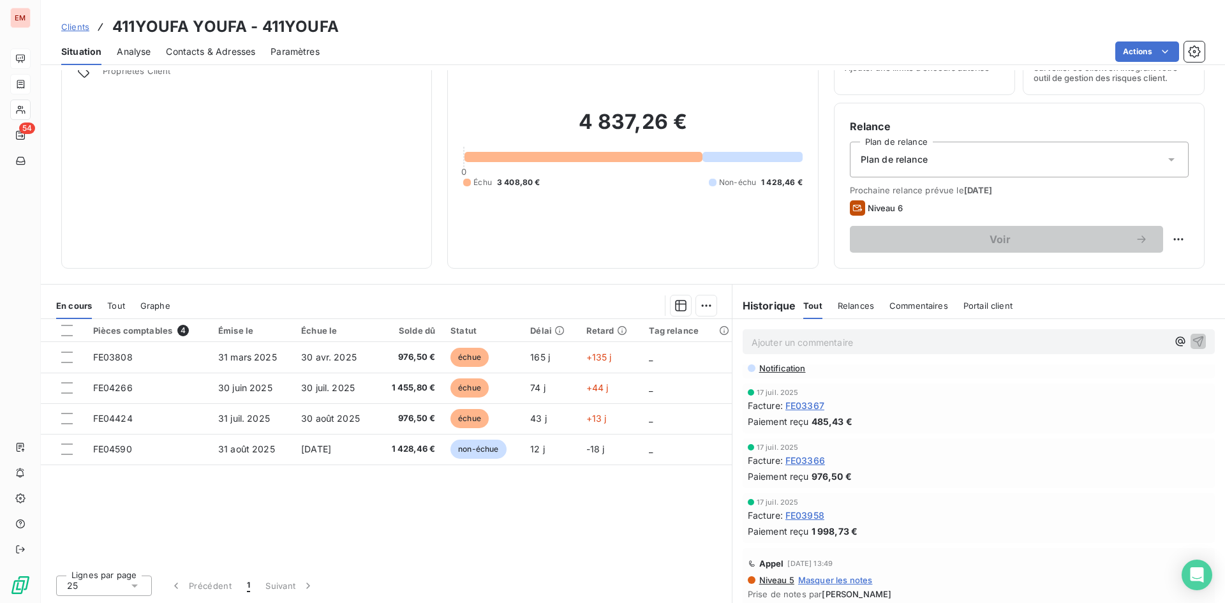
scroll to position [893, 0]
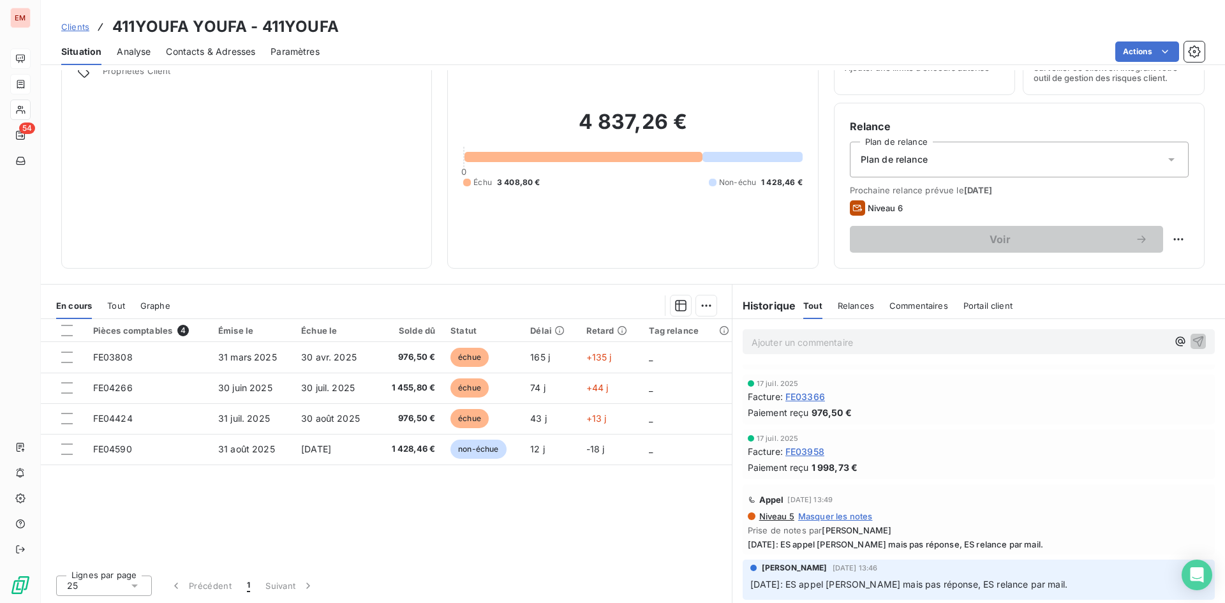
click at [73, 28] on span "Clients" at bounding box center [75, 27] width 28 height 10
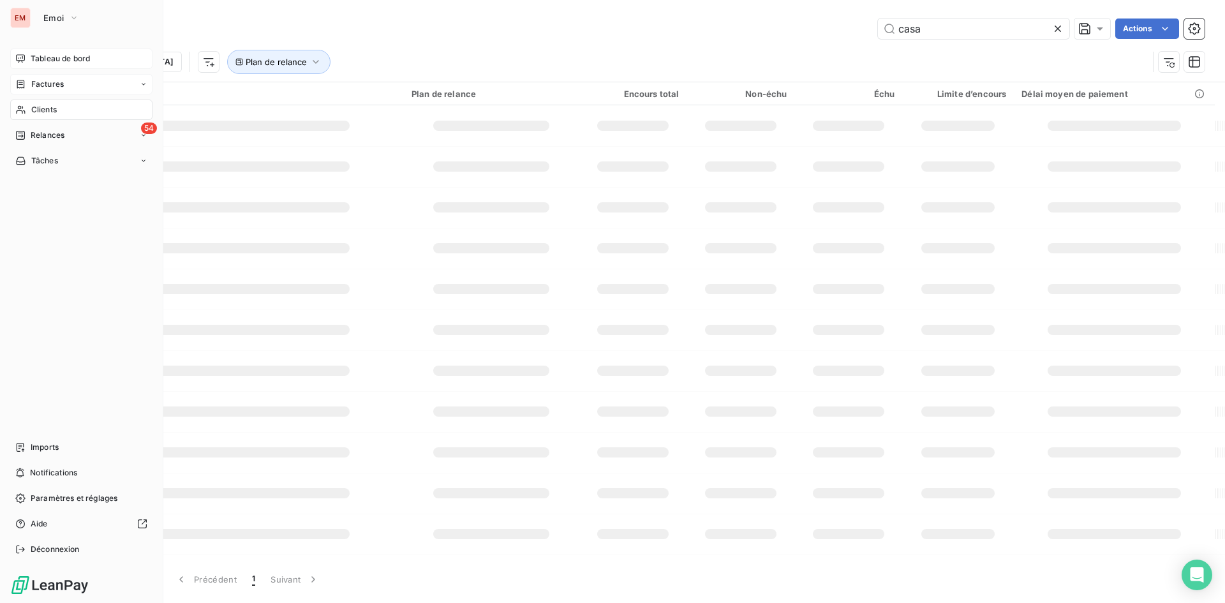
click at [44, 85] on span "Factures" at bounding box center [47, 83] width 33 height 11
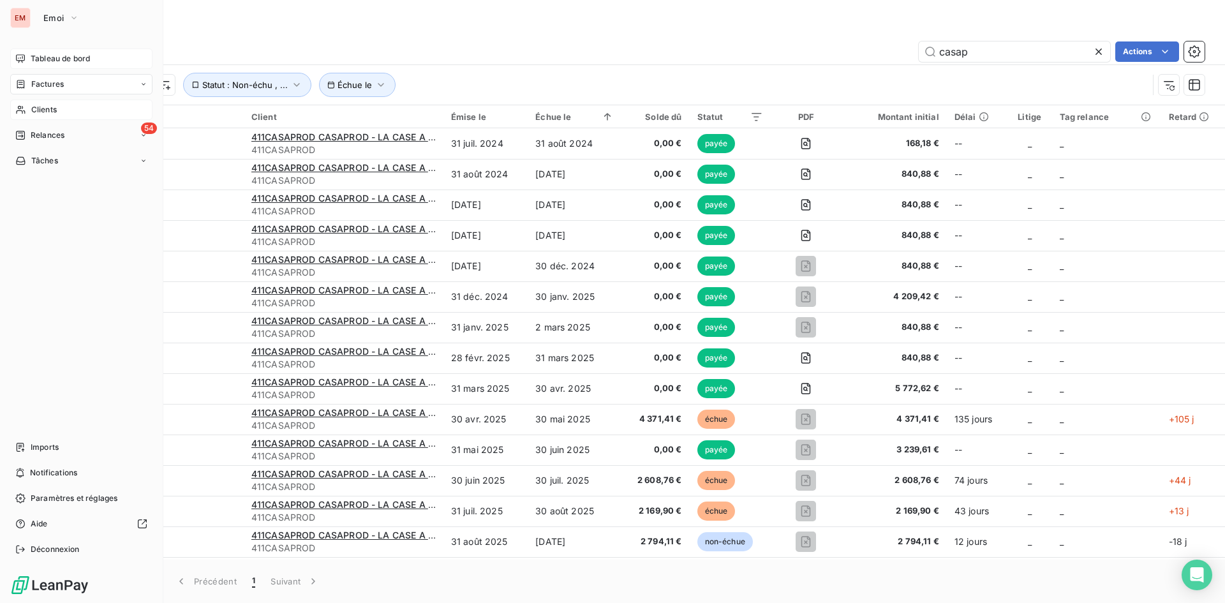
click at [52, 54] on span "Tableau de bord" at bounding box center [60, 58] width 59 height 11
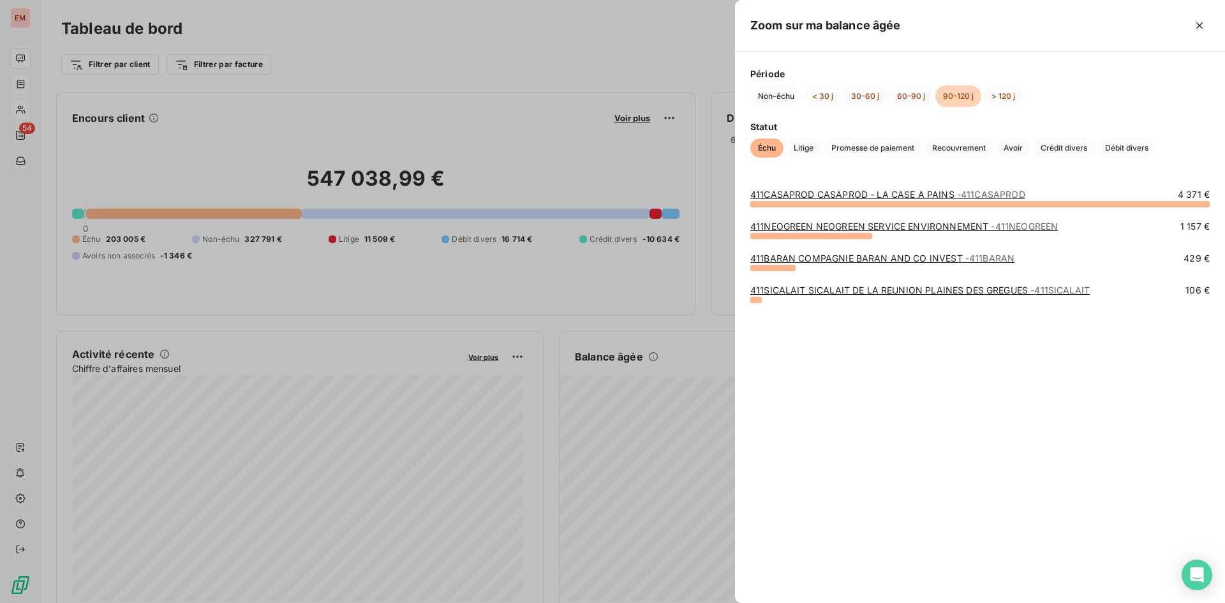
click at [872, 220] on div "411CASAPROD CASAPROD - LA CASE A PAINS - 411CASAPROD 4 371 €" at bounding box center [981, 204] width 460 height 32
click at [874, 221] on link "411NEOGREEN NEOGREEN SERVICE ENVIRONNEMENT - 411NEOGREEN" at bounding box center [905, 226] width 308 height 11
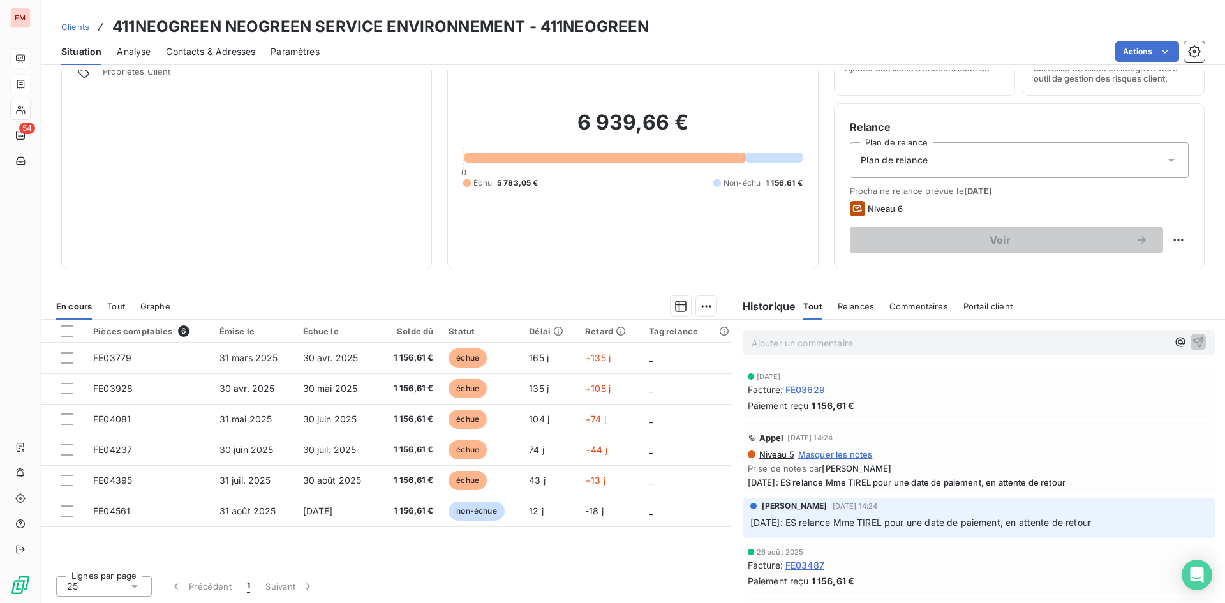
scroll to position [64, 0]
click at [108, 306] on span "Tout" at bounding box center [116, 306] width 18 height 10
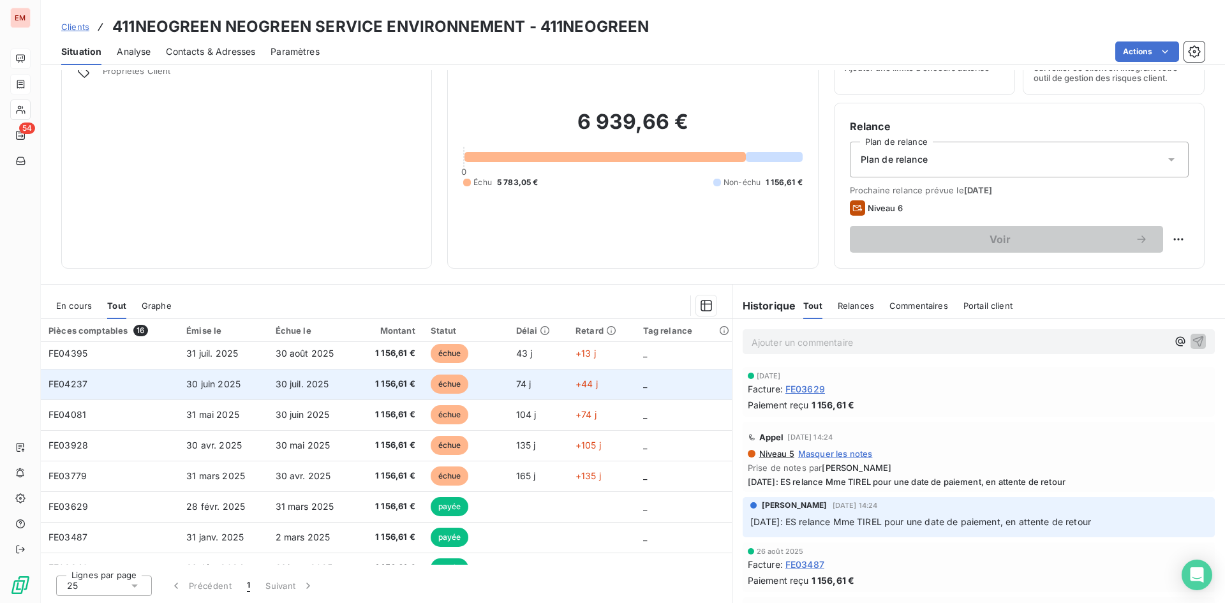
scroll to position [64, 0]
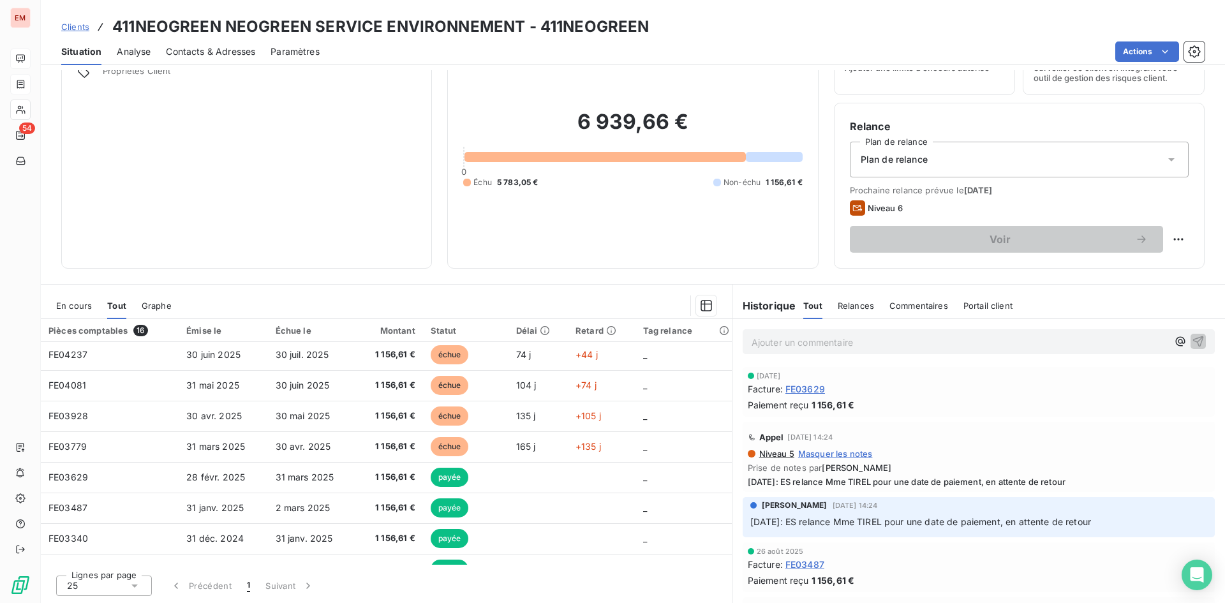
click at [220, 54] on span "Contacts & Adresses" at bounding box center [210, 51] width 89 height 13
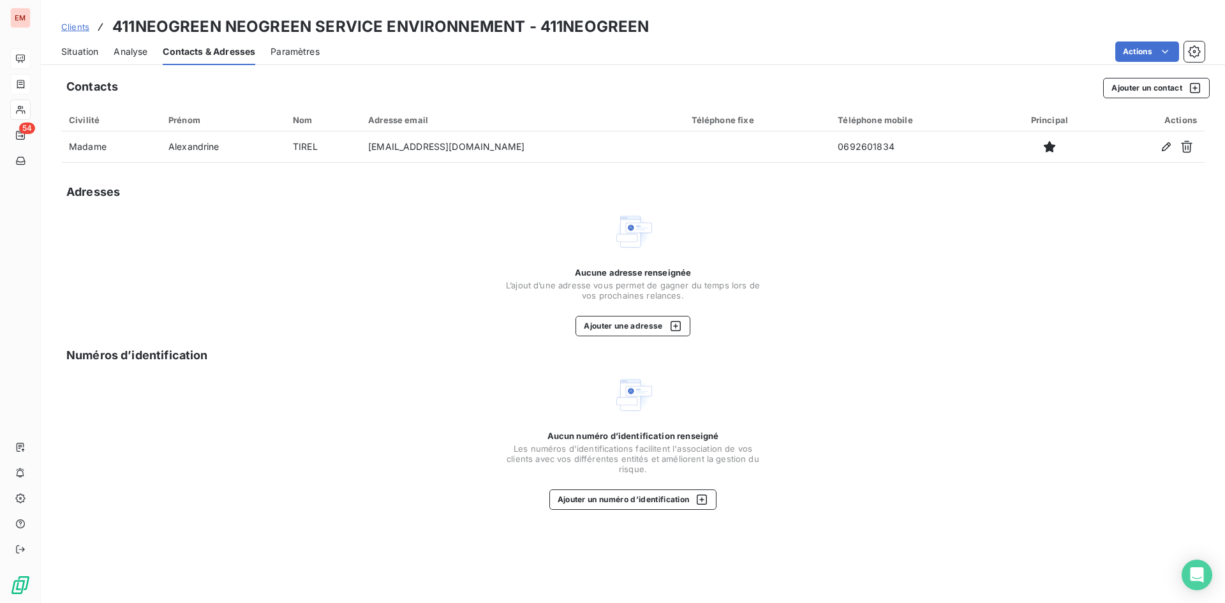
click at [85, 56] on span "Situation" at bounding box center [79, 51] width 37 height 13
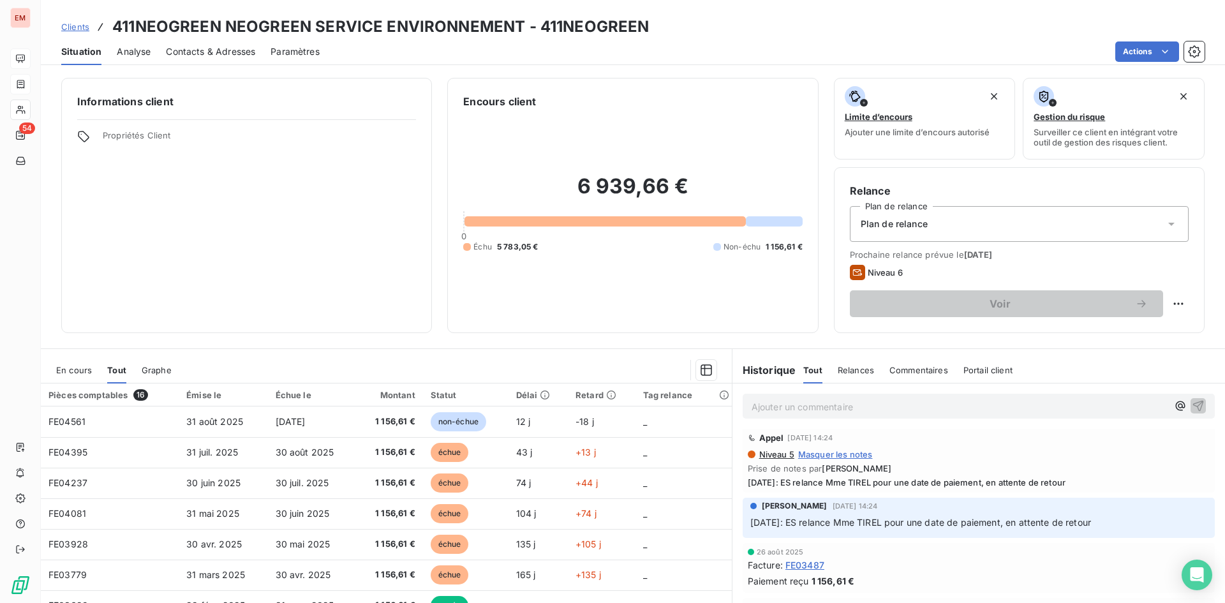
scroll to position [0, 0]
